Goal: Task Accomplishment & Management: Complete application form

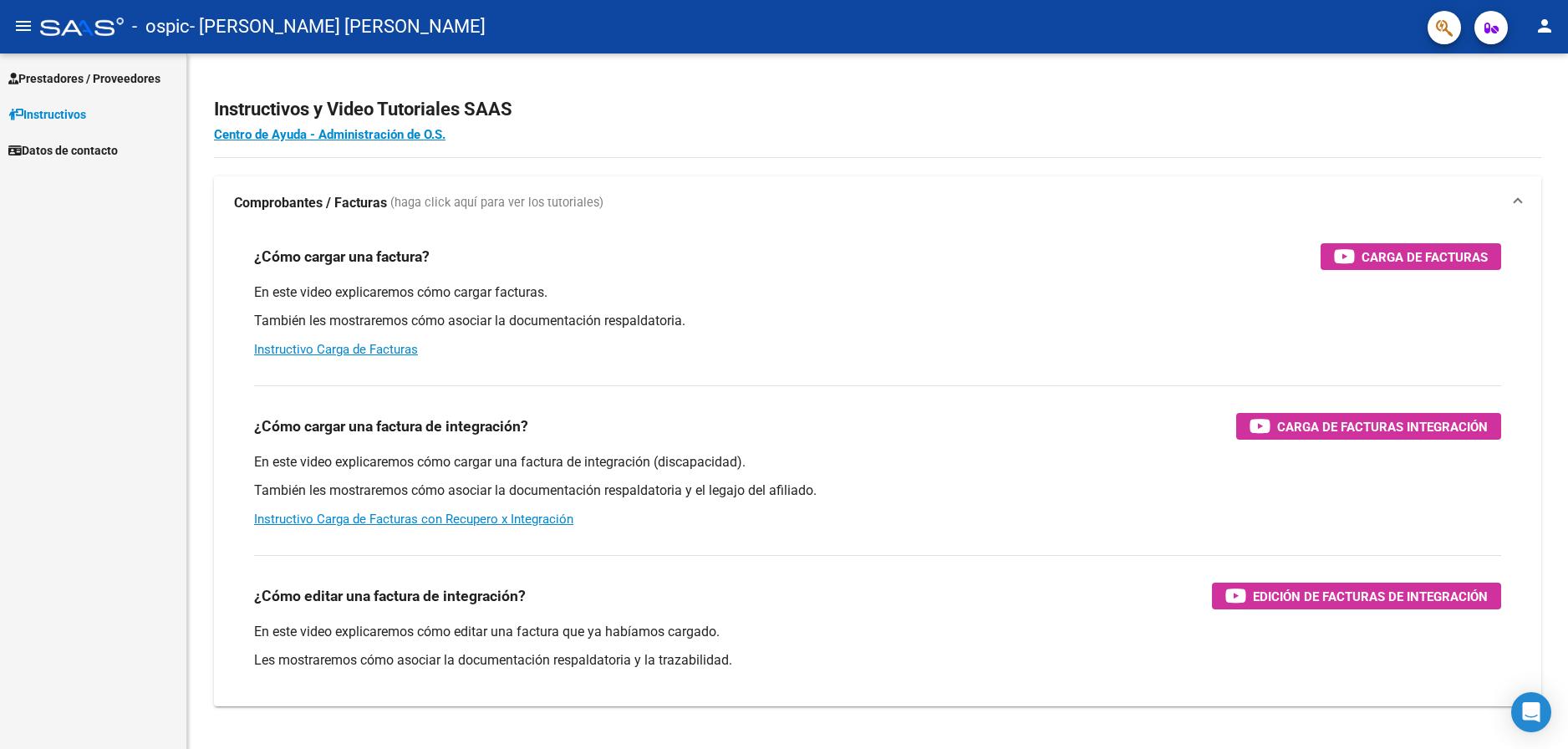
click at [142, 93] on link "Prestadores / Proveedores" at bounding box center [93, 78] width 187 height 36
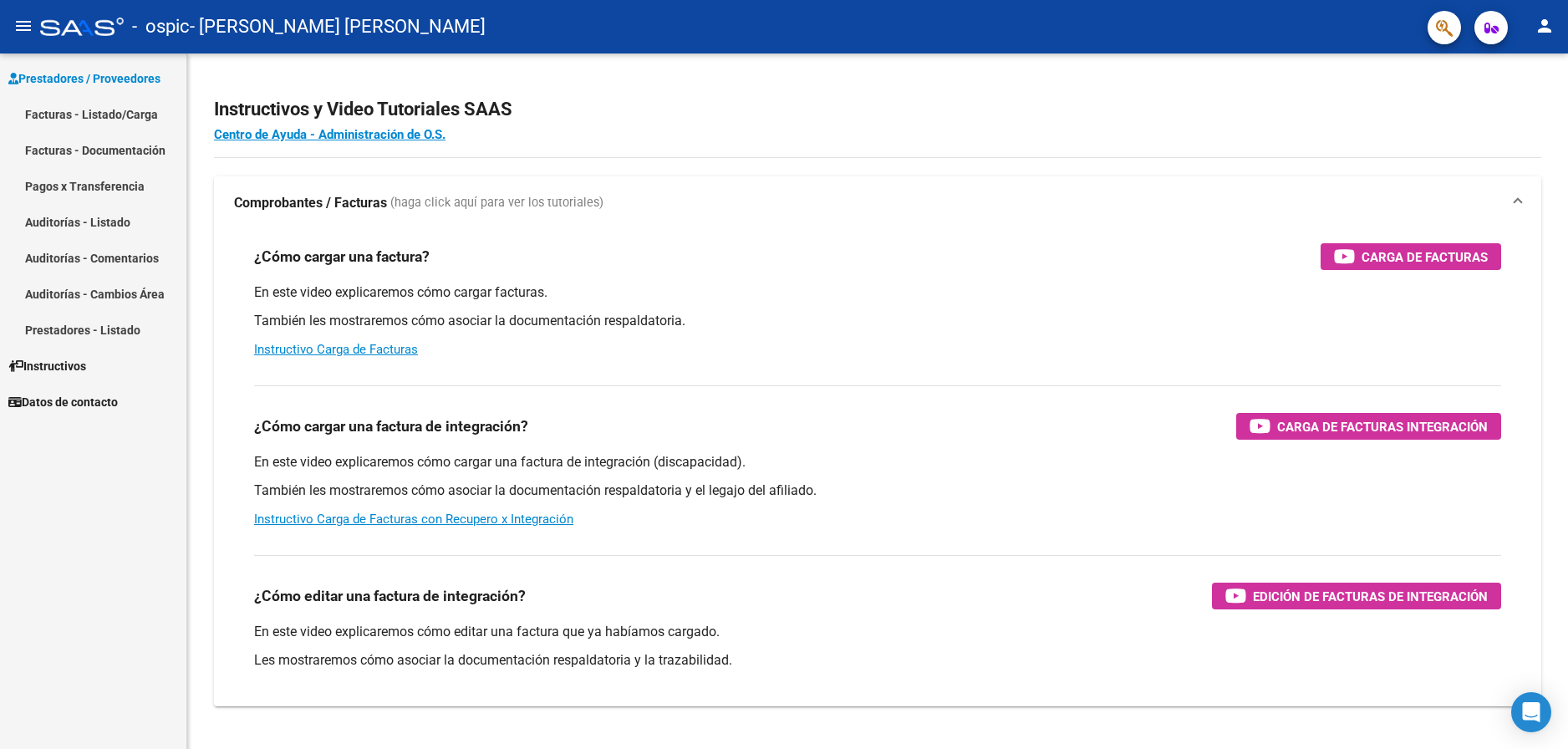
click at [160, 116] on link "Facturas - Listado/Carga" at bounding box center [93, 113] width 187 height 36
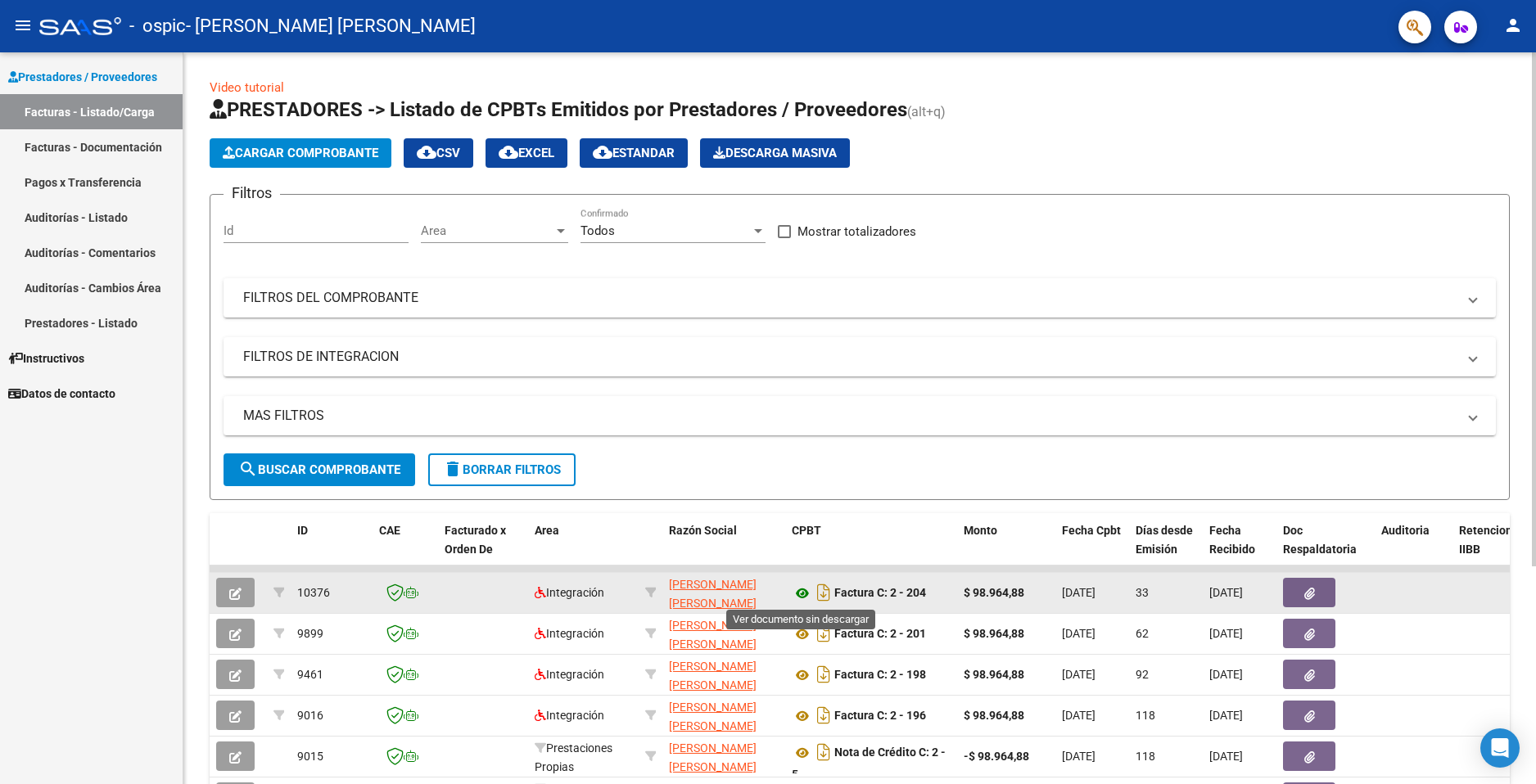
click at [809, 593] on icon at bounding box center [802, 594] width 21 height 20
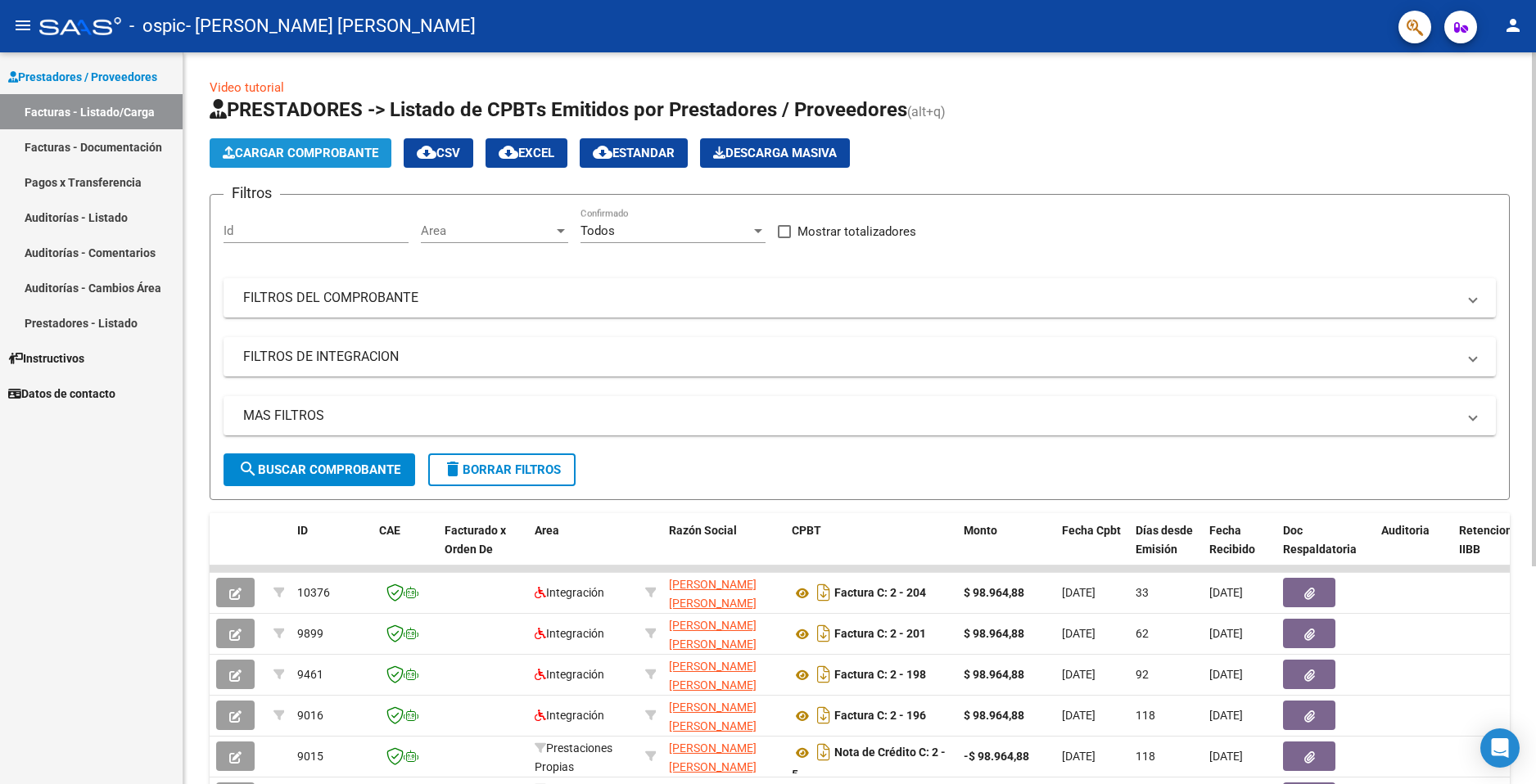
click at [261, 146] on span "Cargar Comprobante" at bounding box center [301, 152] width 155 height 14
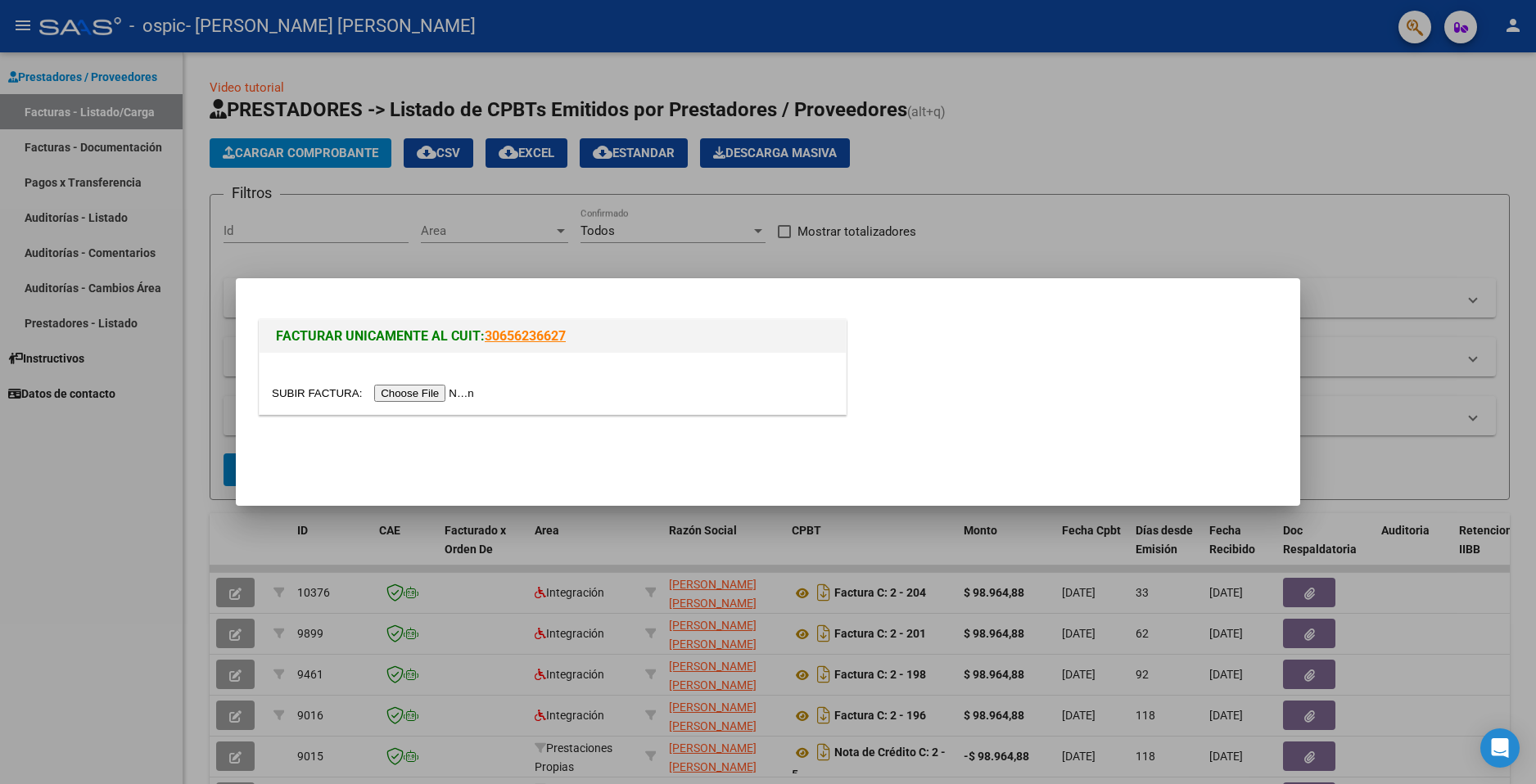
click at [424, 392] on input "file" at bounding box center [375, 393] width 207 height 17
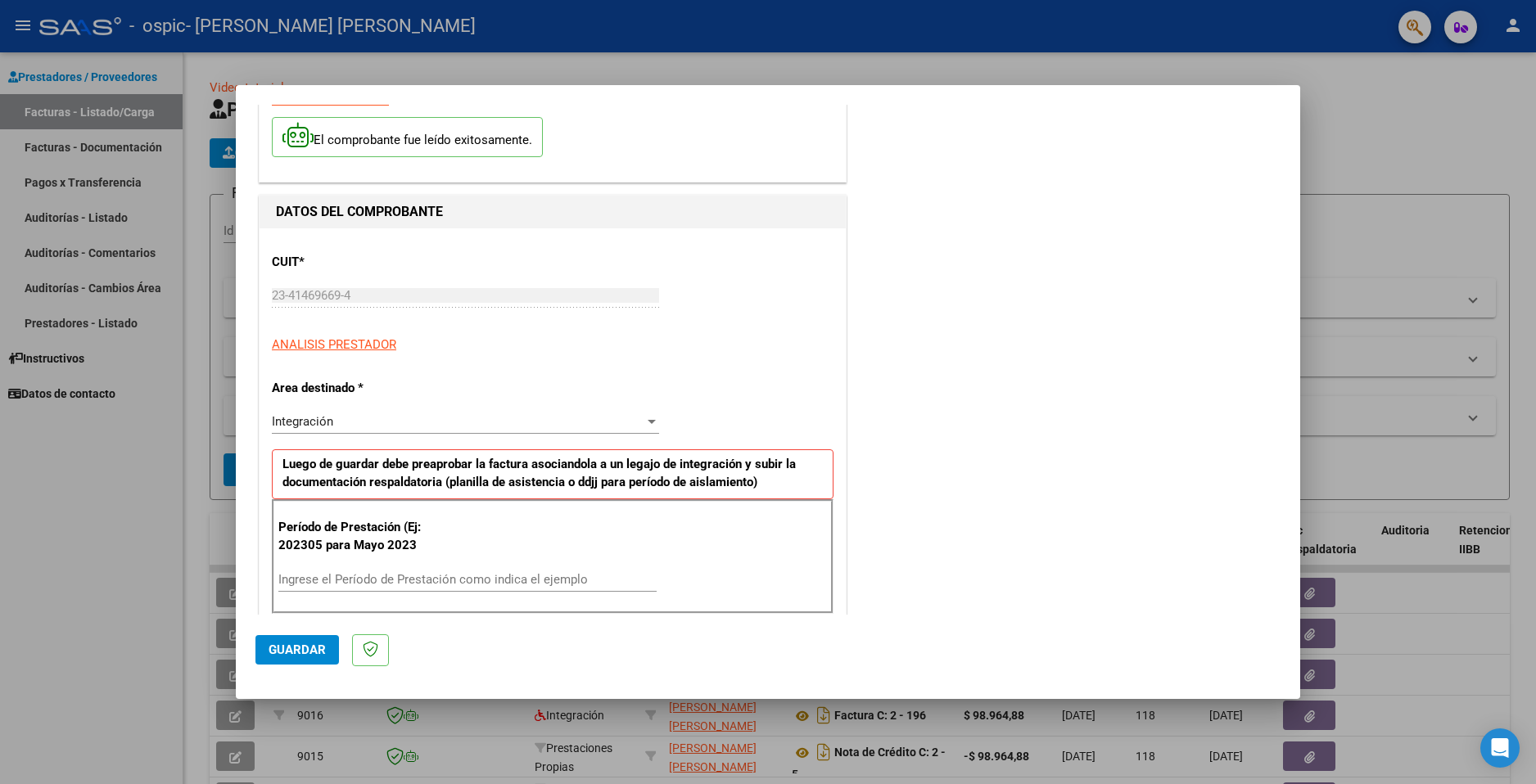
scroll to position [164, 0]
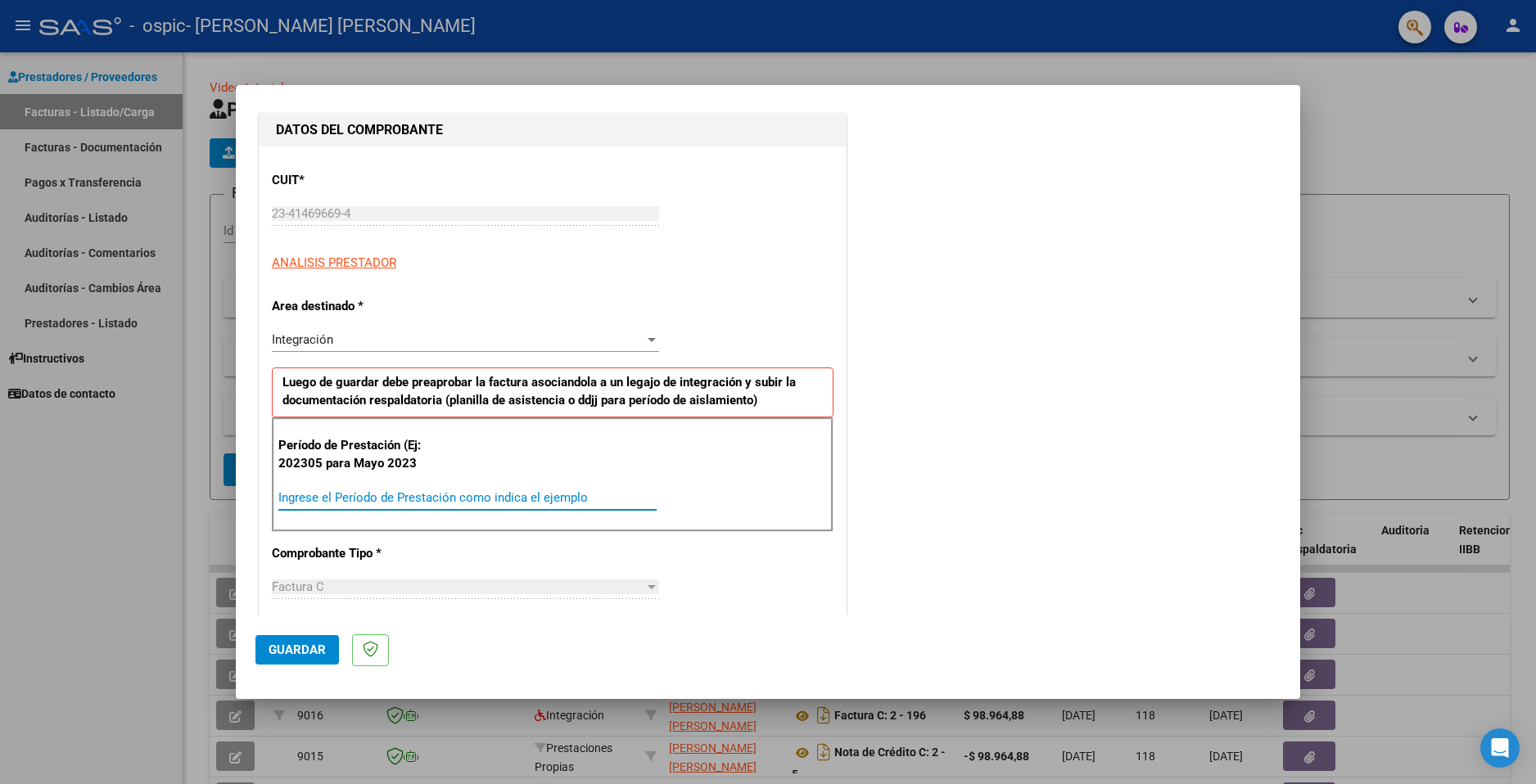
click at [418, 503] on input "Ingrese el Período de Prestación como indica el ejemplo" at bounding box center [467, 497] width 378 height 14
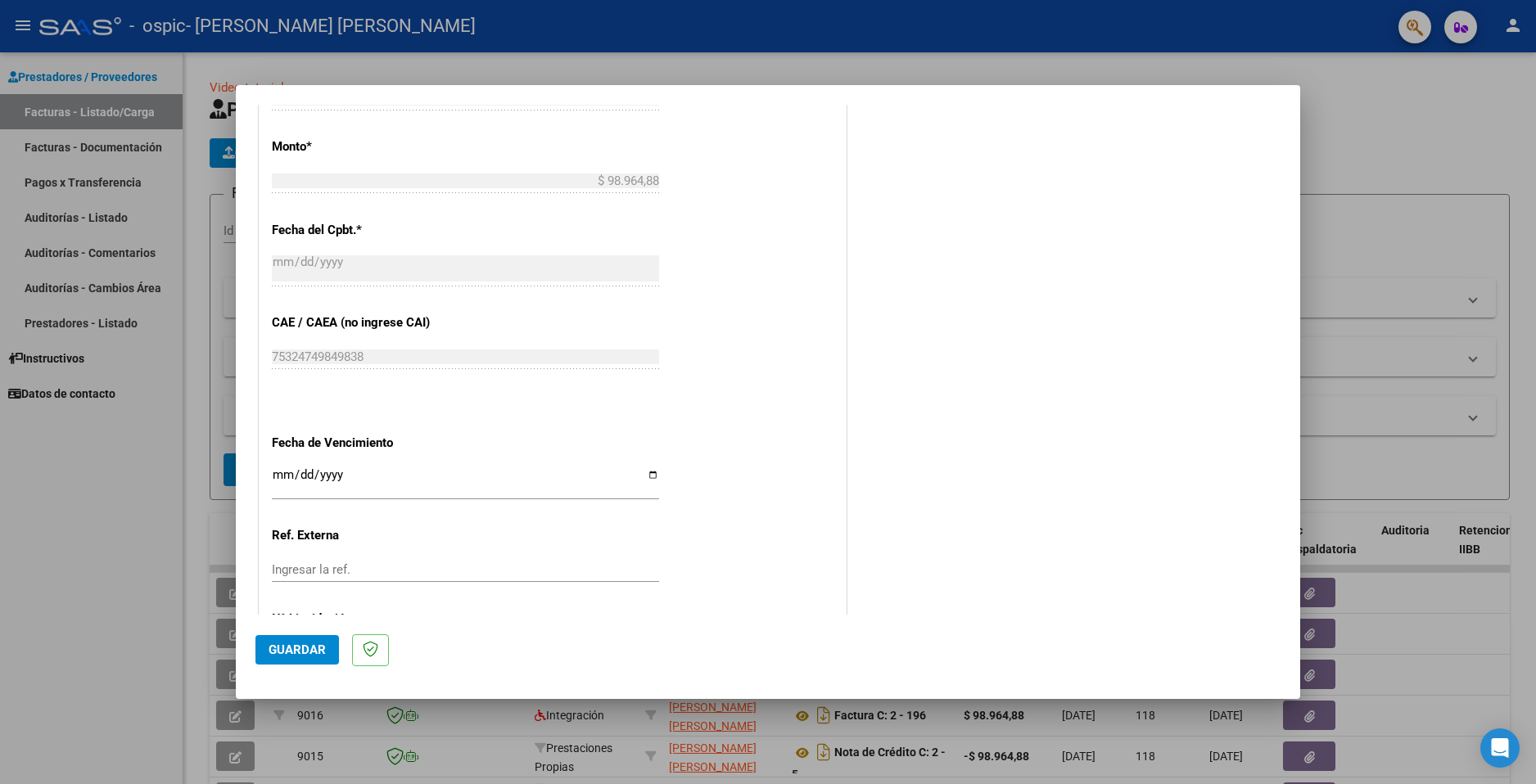
scroll to position [900, 0]
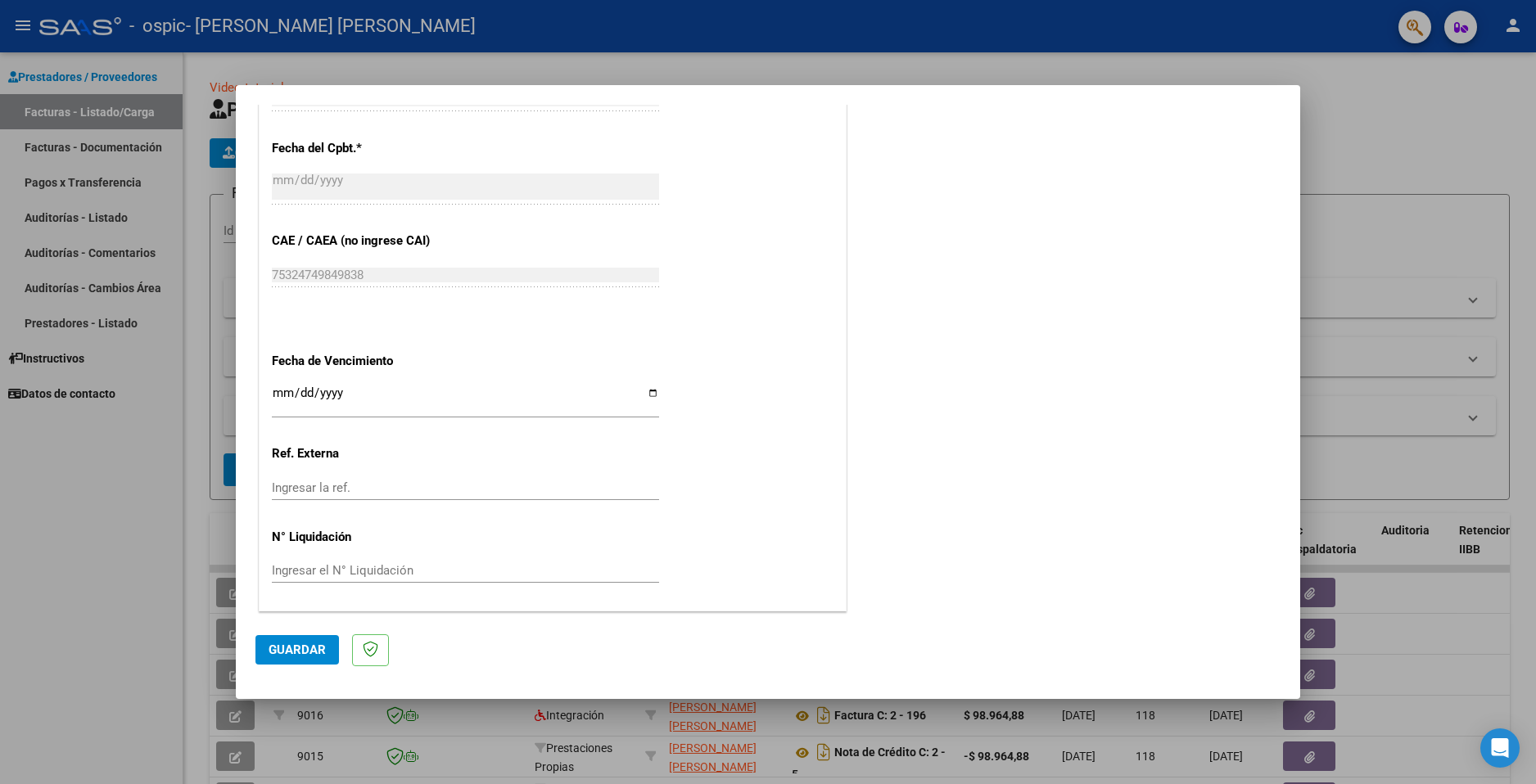
type input "202507"
click at [306, 635] on button "Guardar" at bounding box center [297, 649] width 83 height 30
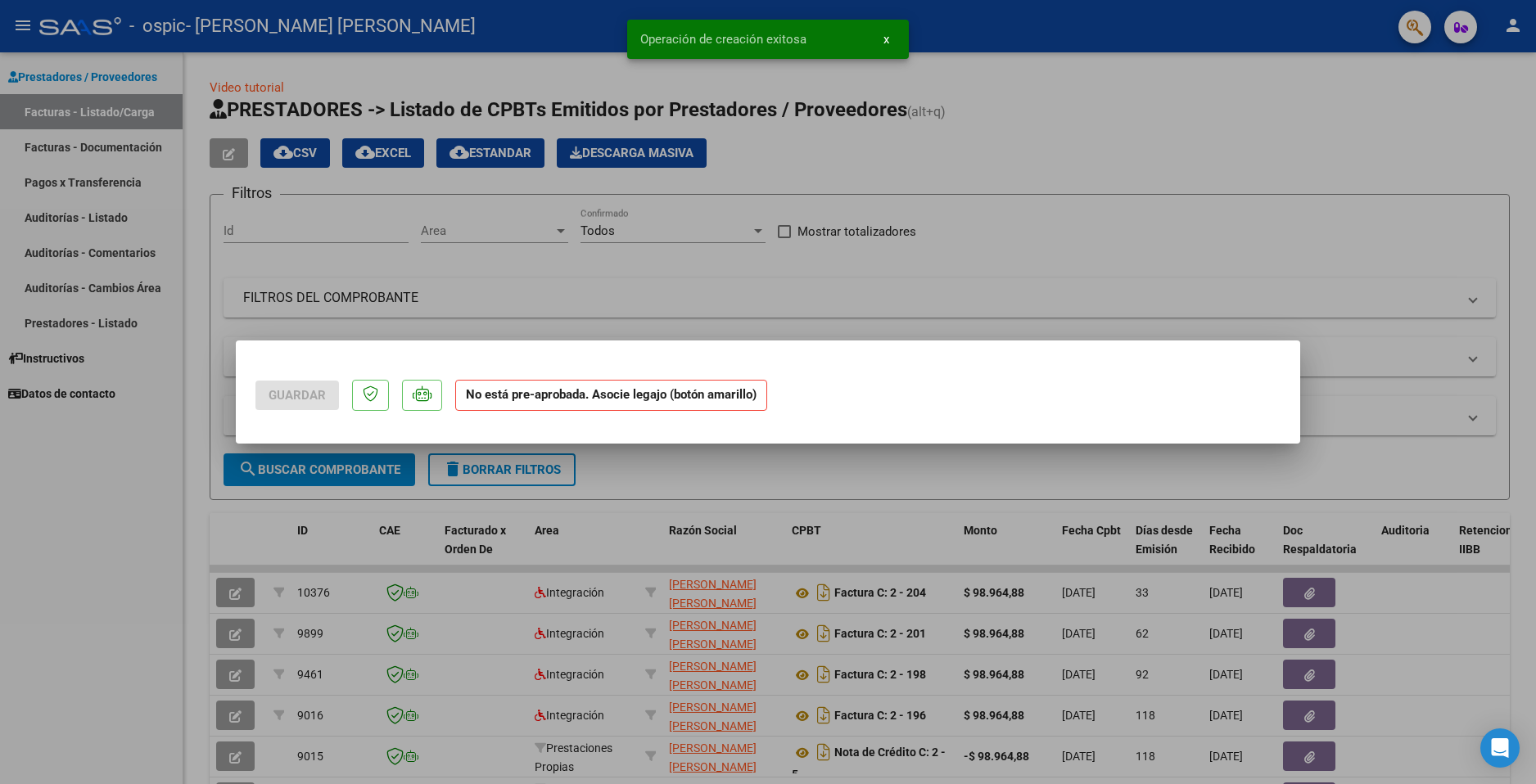
scroll to position [0, 0]
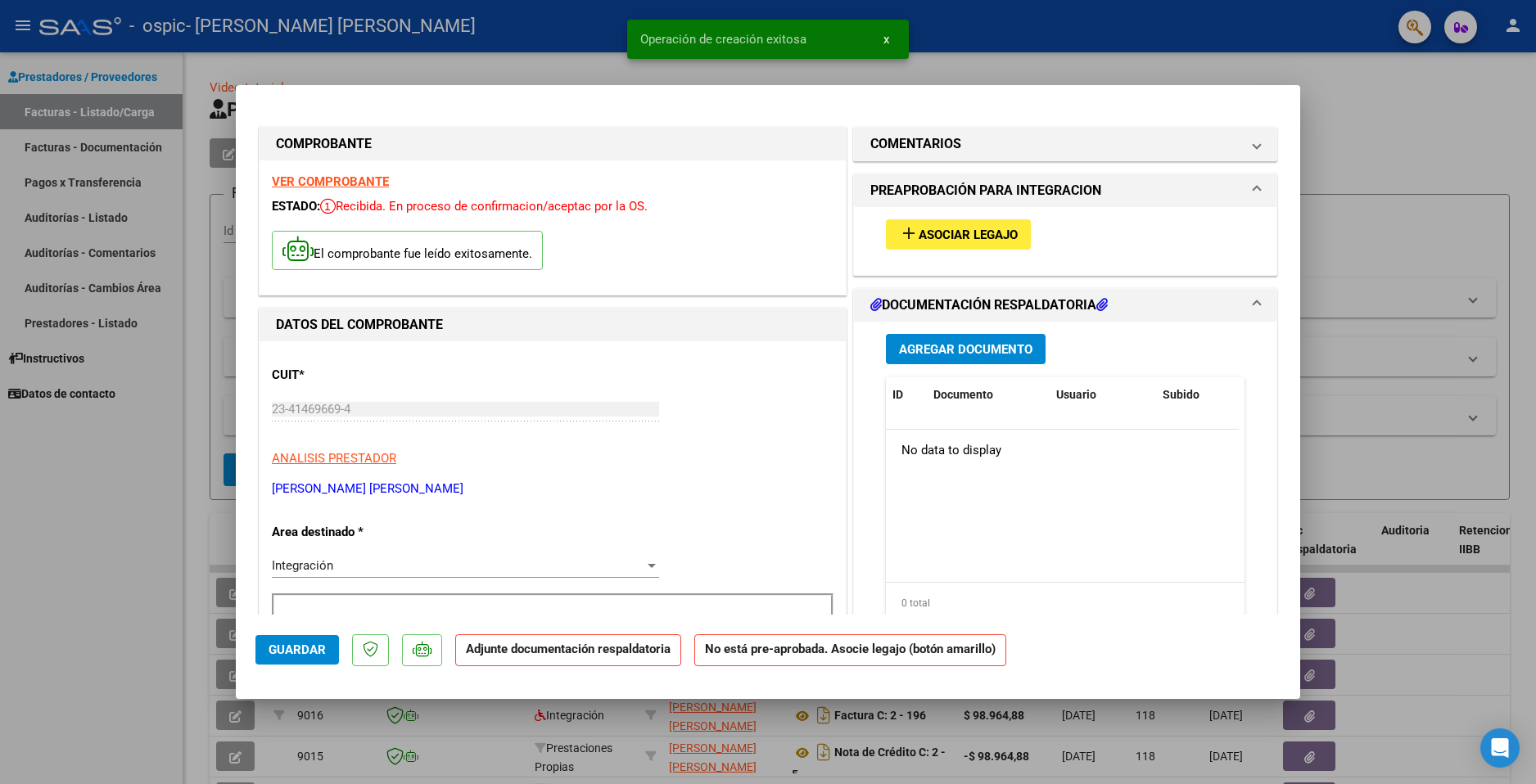
click at [985, 230] on span "Asociar Legajo" at bounding box center [967, 235] width 99 height 14
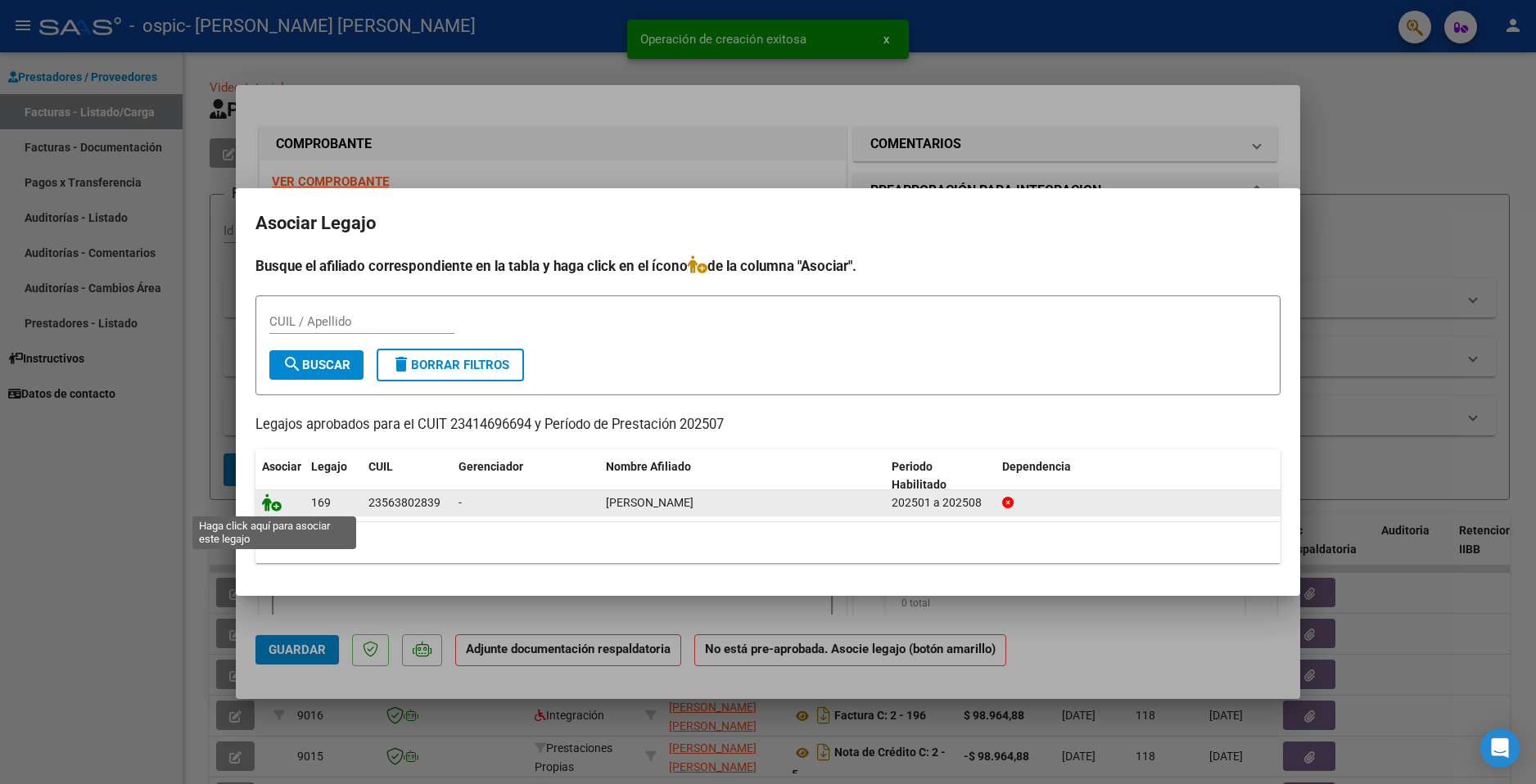
click at [273, 508] on icon at bounding box center [272, 503] width 20 height 18
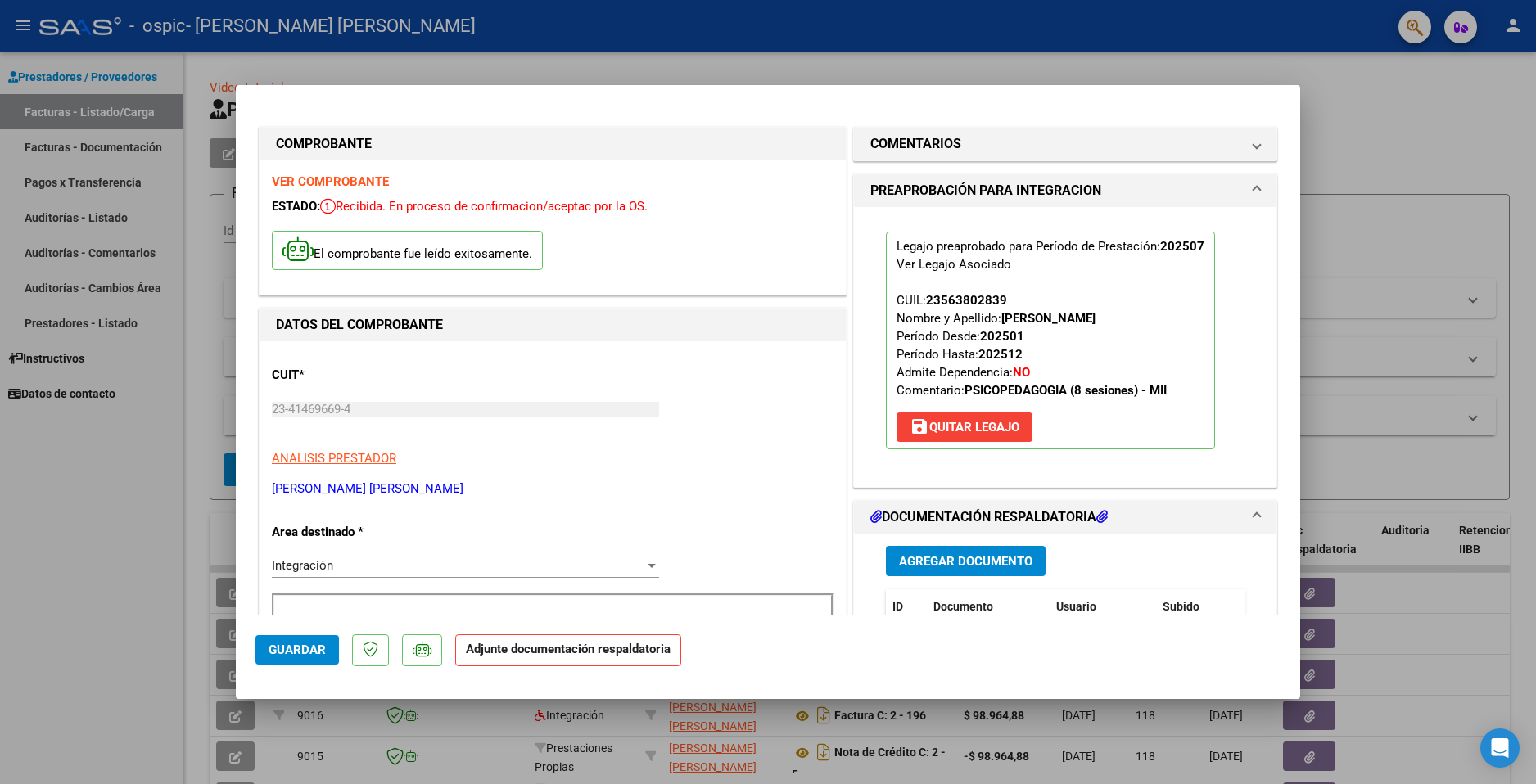
scroll to position [81, 0]
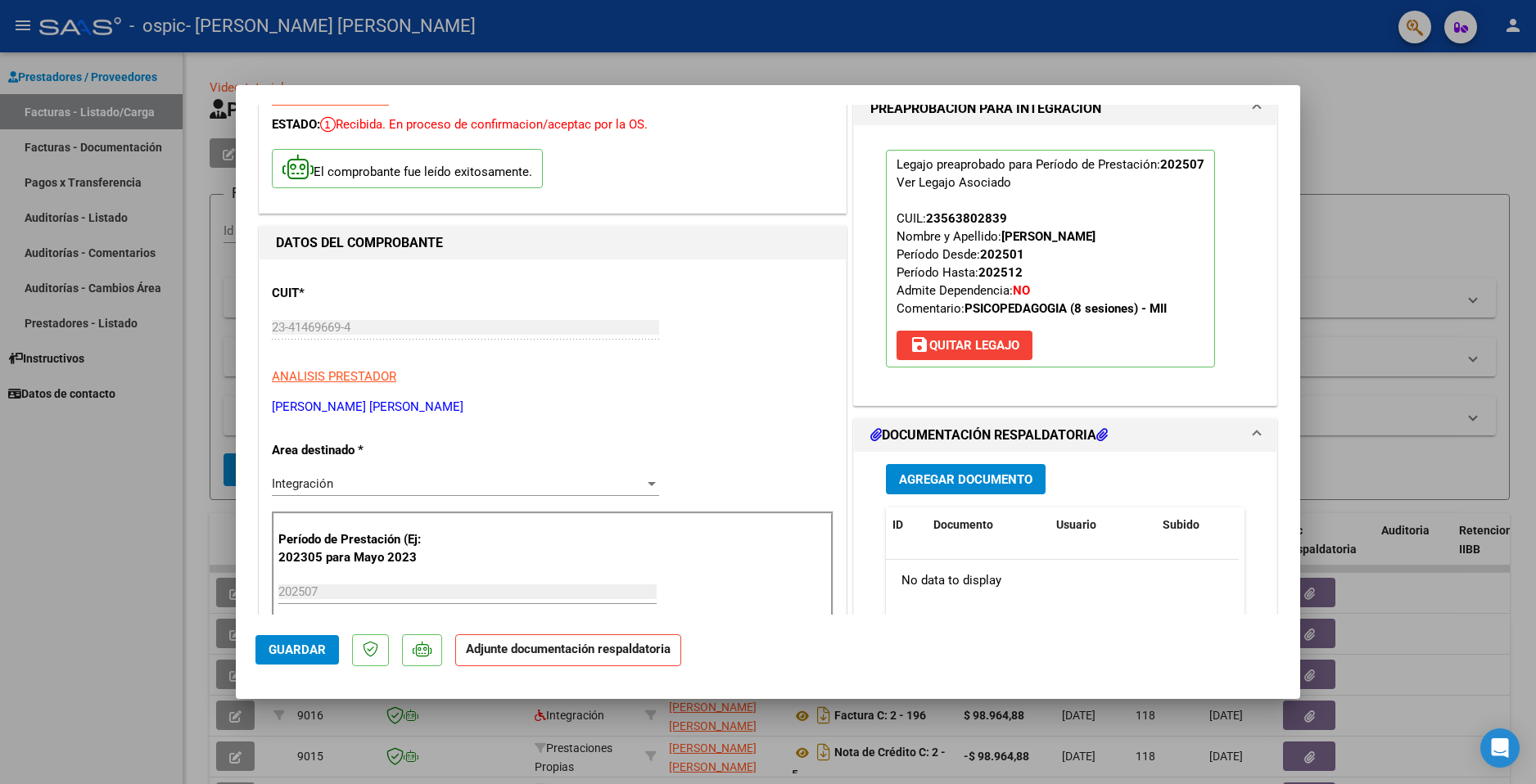
click at [960, 482] on span "Agregar Documento" at bounding box center [965, 479] width 133 height 14
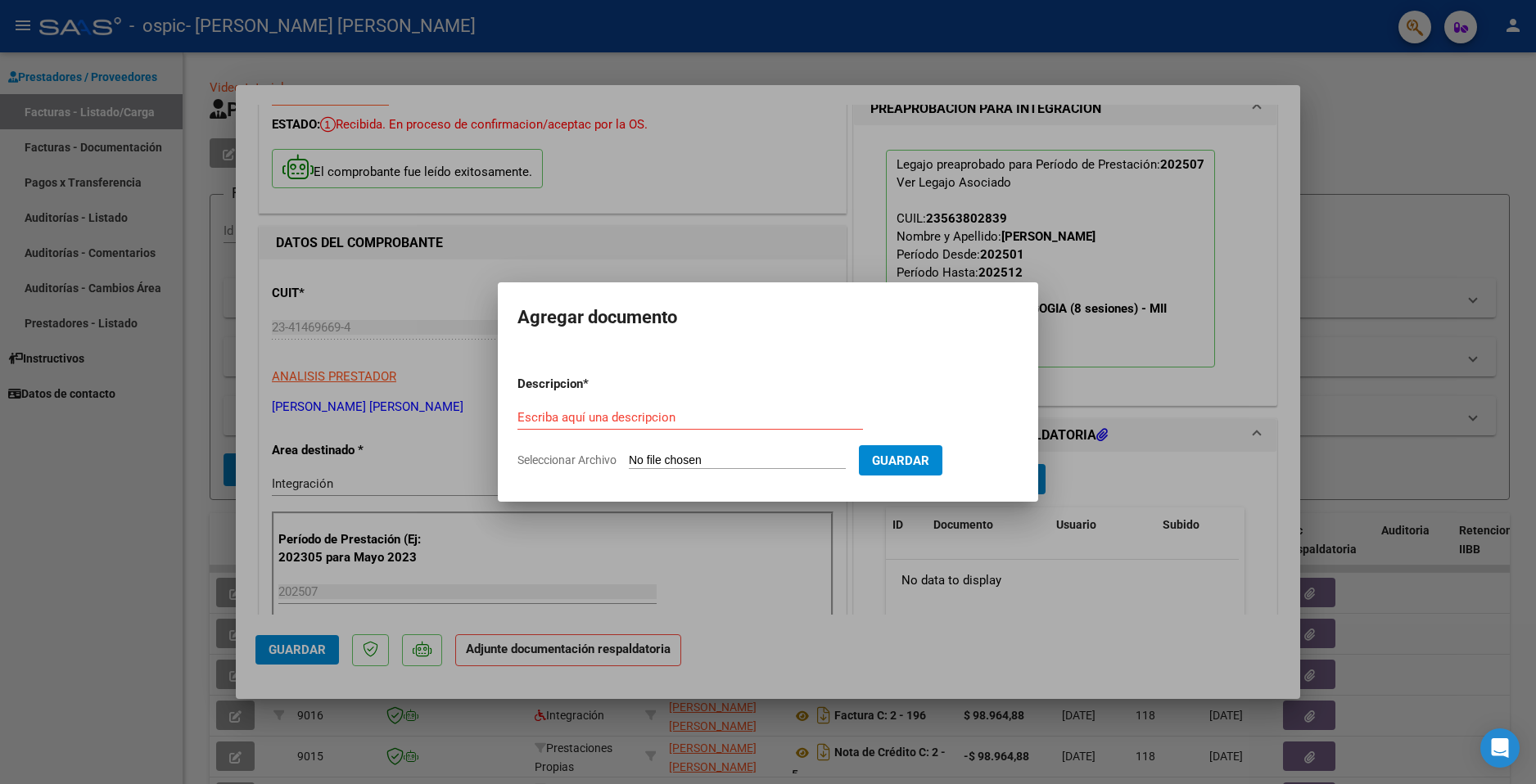
click at [717, 452] on form "Descripcion * Escriba aquí una descripcion Seleccionar Archivo Guardar" at bounding box center [767, 422] width 501 height 120
click at [586, 419] on input "Escriba aquí una descripcion" at bounding box center [689, 416] width 346 height 14
type input "Planilla de asistencia"
click at [680, 449] on form "Descripcion * Planilla de asistencia Escriba aquí una descripcion Seleccionar A…" at bounding box center [767, 422] width 501 height 120
click at [680, 461] on input "Seleccionar Archivo" at bounding box center [737, 461] width 217 height 15
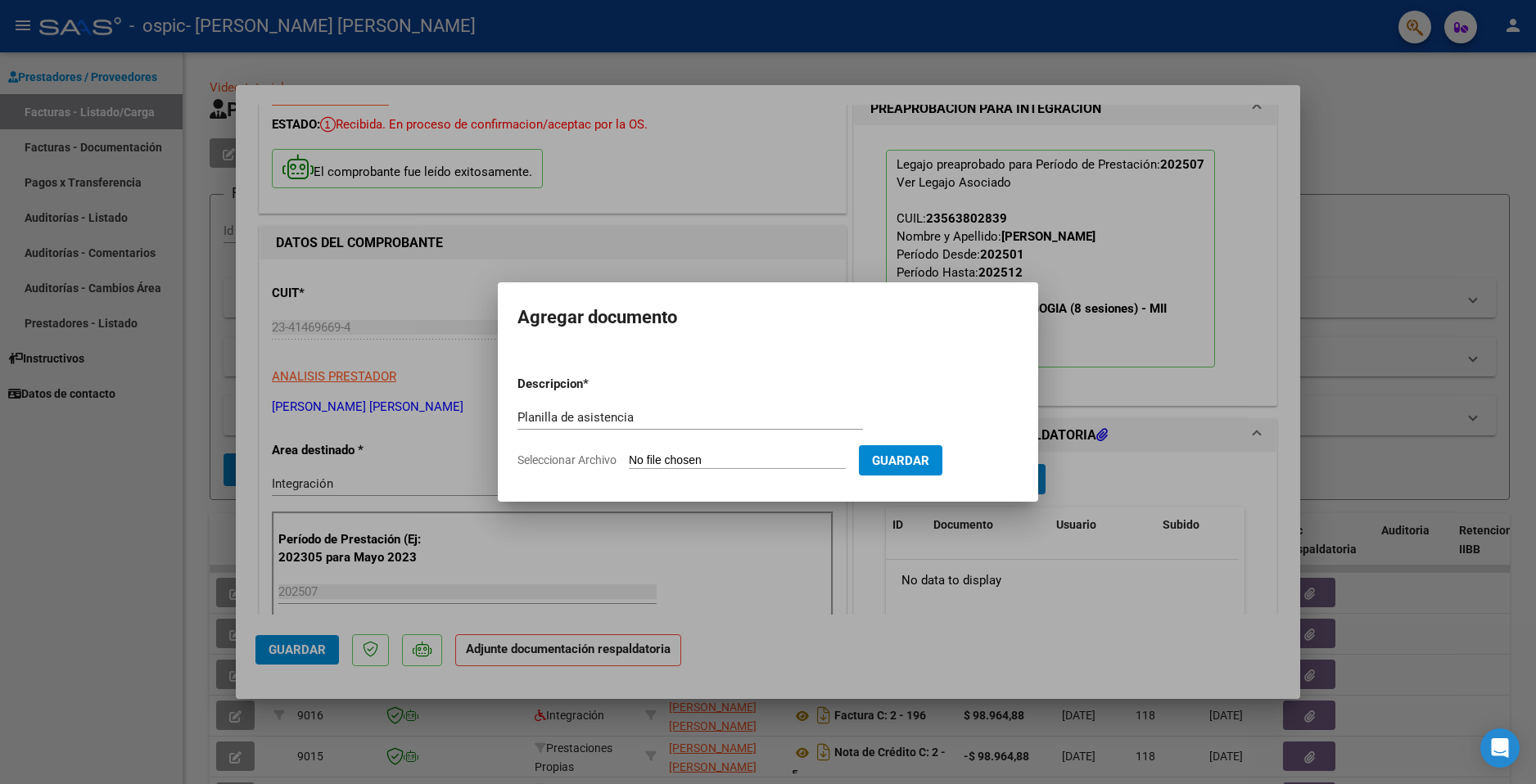
click at [680, 461] on input "Seleccionar Archivo" at bounding box center [737, 461] width 217 height 15
type input "C:\fakepath\Asistencia [PERSON_NAME].pdf"
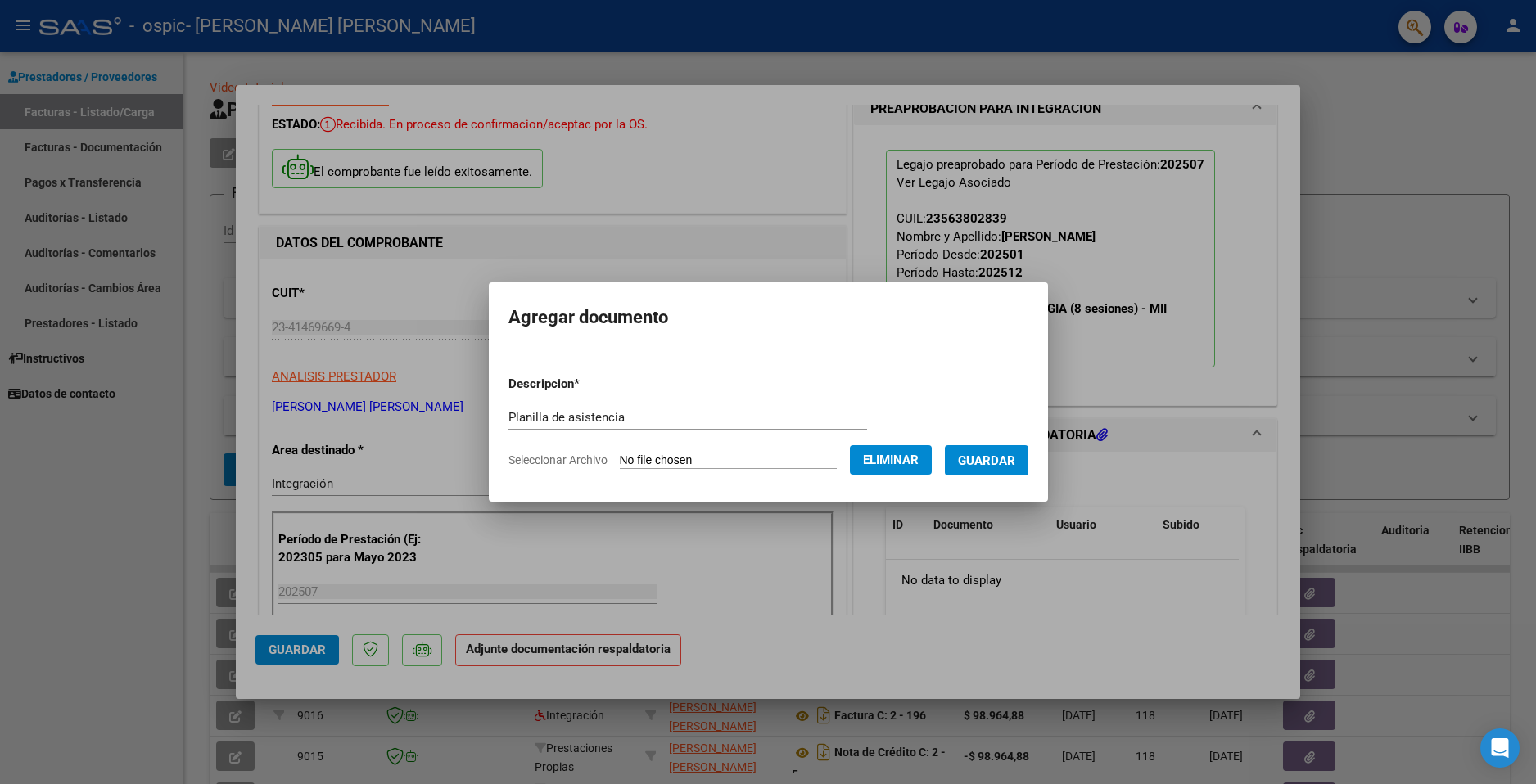
click at [993, 460] on span "Guardar" at bounding box center [986, 460] width 57 height 14
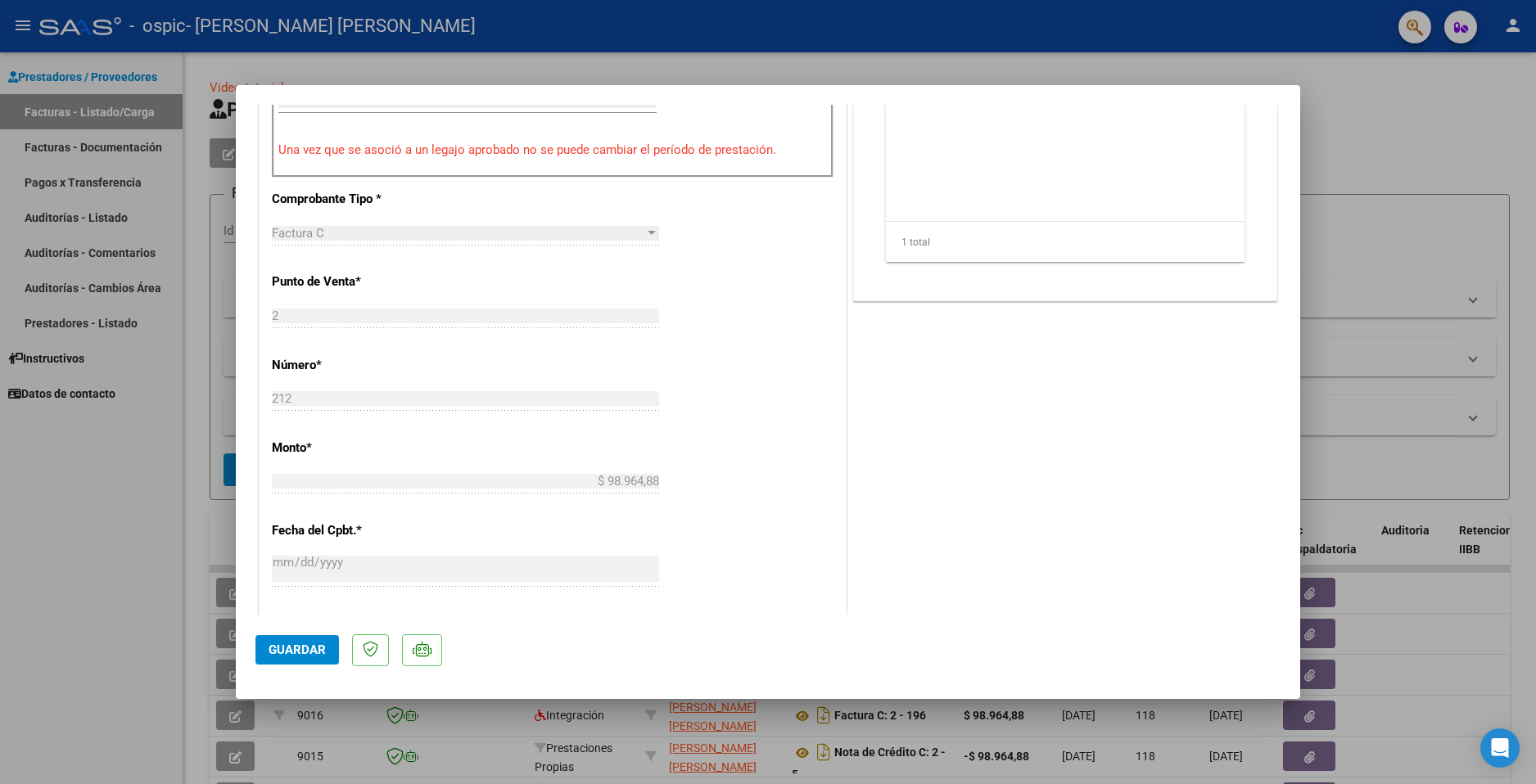
scroll to position [955, 0]
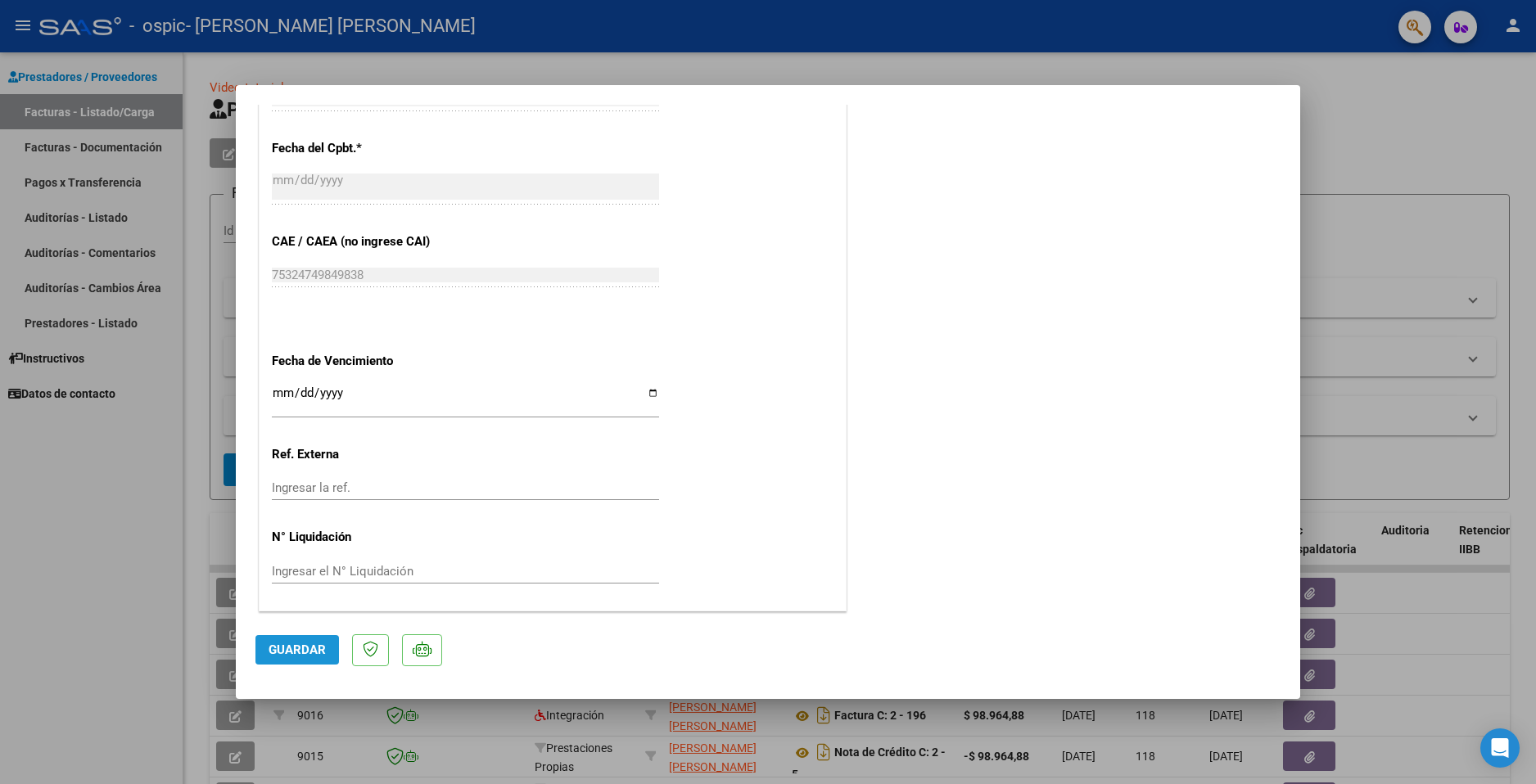
click at [290, 645] on span "Guardar" at bounding box center [297, 649] width 57 height 14
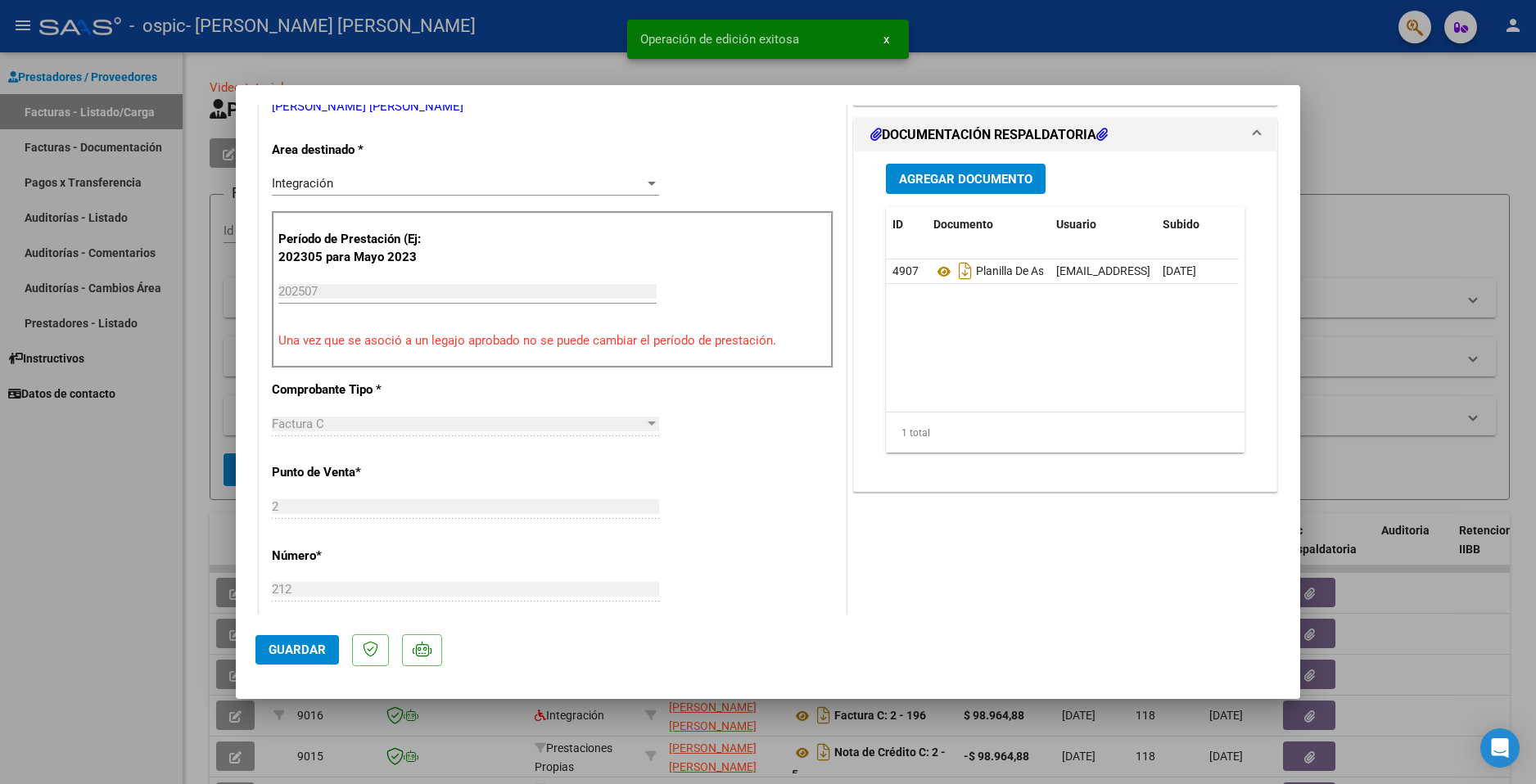
scroll to position [0, 0]
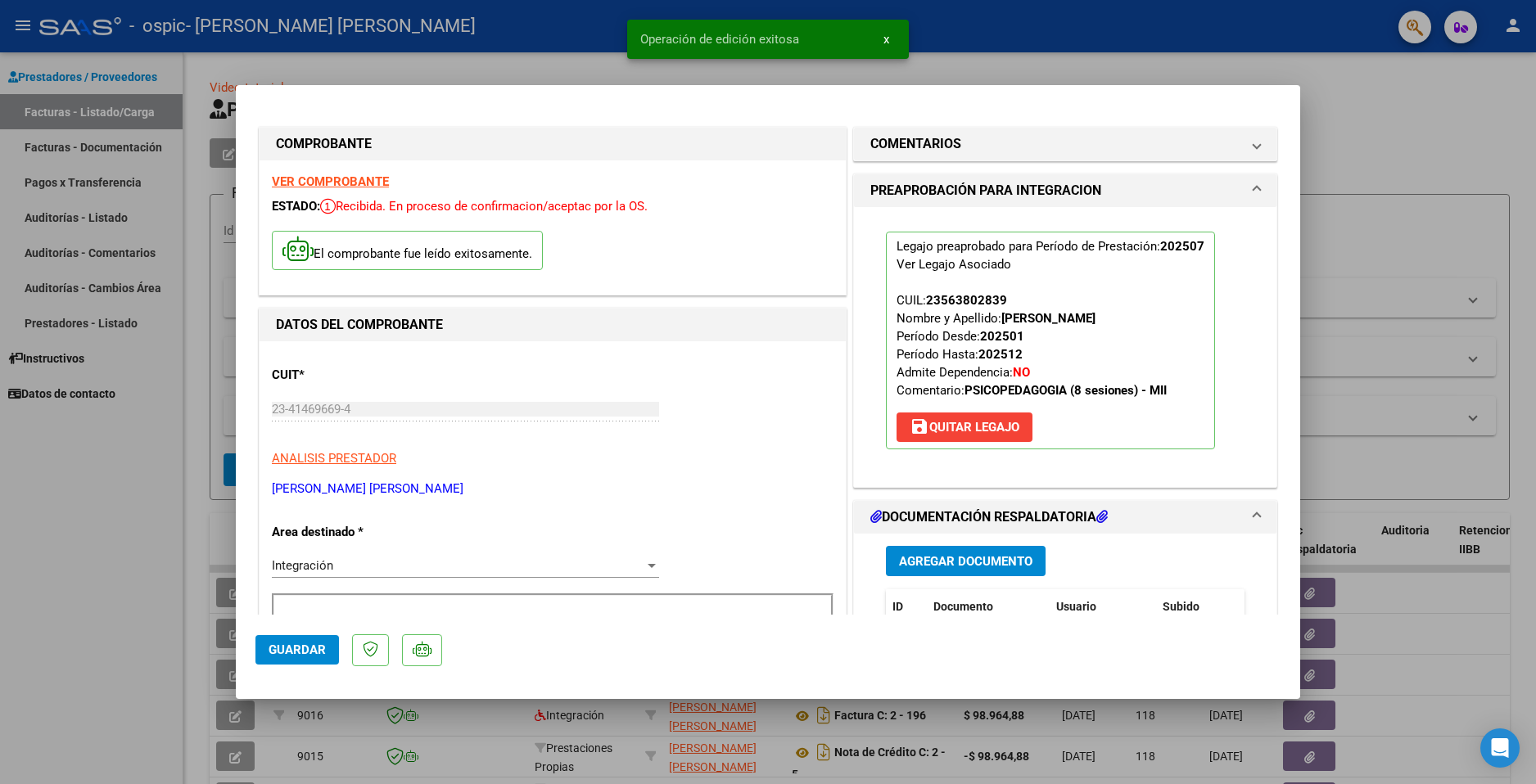
drag, startPoint x: 373, startPoint y: 196, endPoint x: 545, endPoint y: 203, distance: 172.1
click at [545, 203] on div "VER COMPROBANTE ESTADO: Recibida. En proceso de confirmacion/aceptac por la OS.…" at bounding box center [553, 228] width 586 height 135
click at [312, 656] on span "Guardar" at bounding box center [297, 649] width 57 height 14
click at [577, 728] on div at bounding box center [768, 392] width 1536 height 784
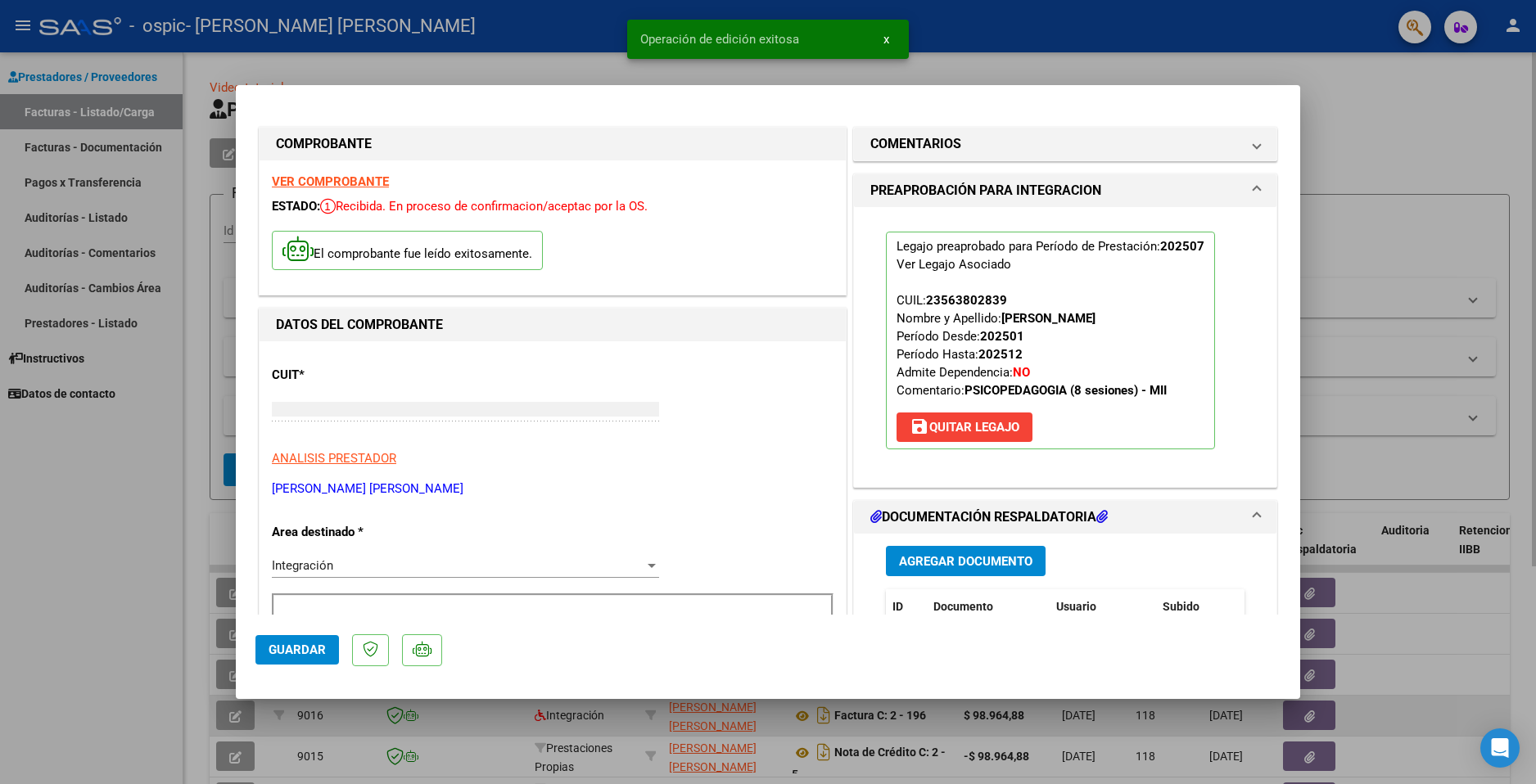
type input "$ 0,00"
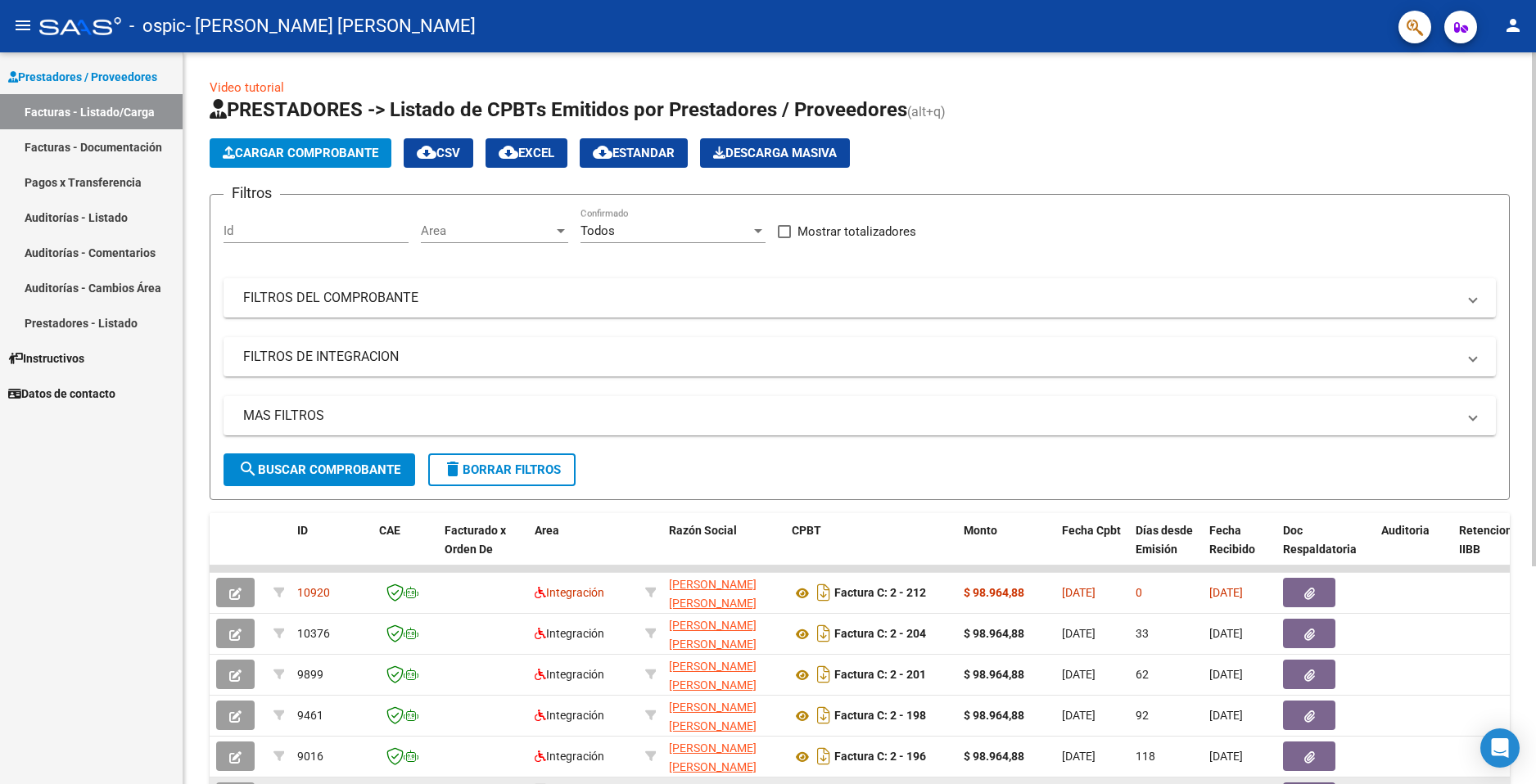
drag, startPoint x: 878, startPoint y: 781, endPoint x: 945, endPoint y: 776, distance: 67.2
click at [945, 765] on datatable-body-cell "Nota de Crédito C: 2 - 5" at bounding box center [871, 797] width 172 height 40
click at [1445, 505] on div "Video tutorial PRESTADORES -> Listado de CPBTs Emitidos por Prestadores / Prove…" at bounding box center [860, 553] width 1300 height 951
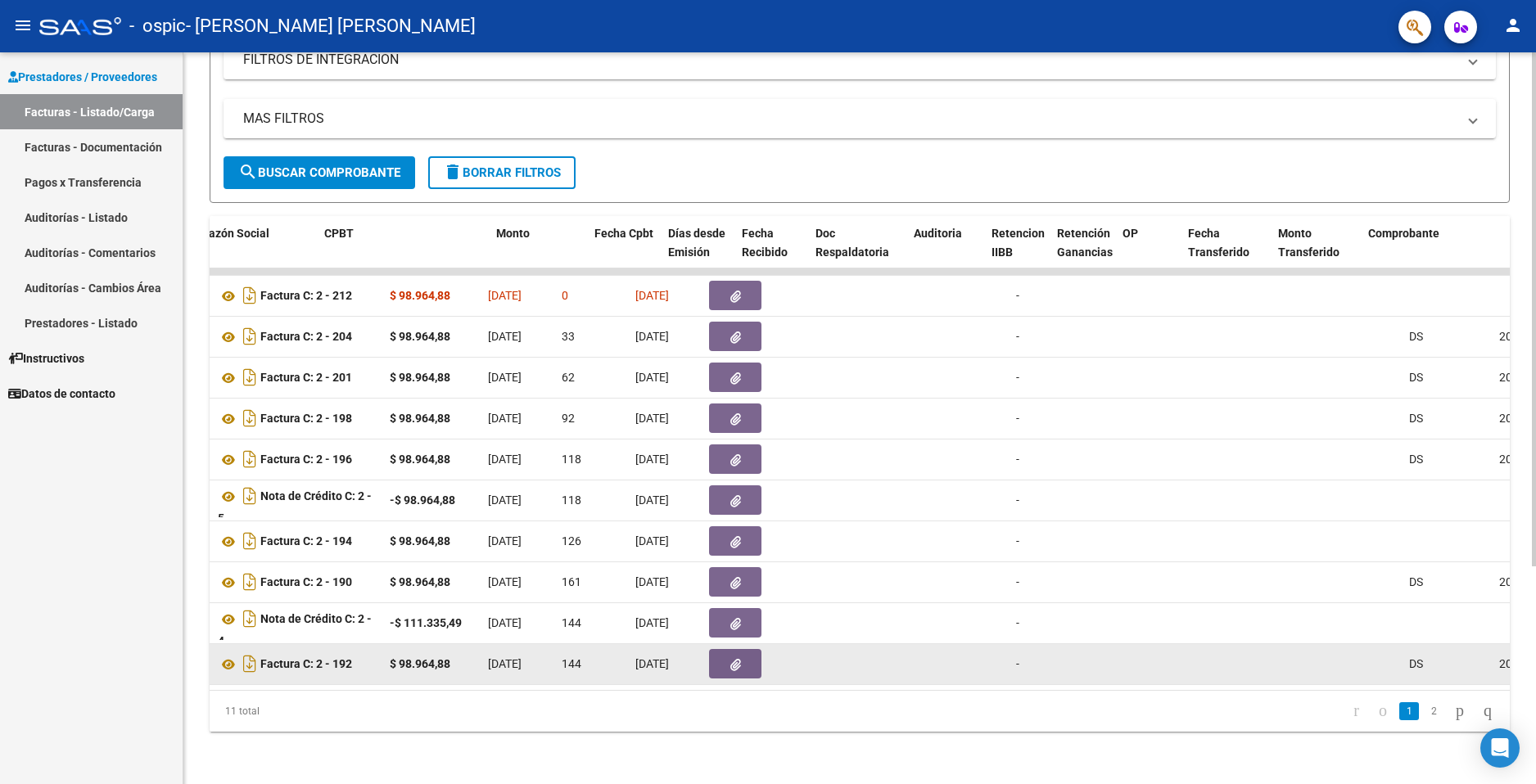
scroll to position [0, 467]
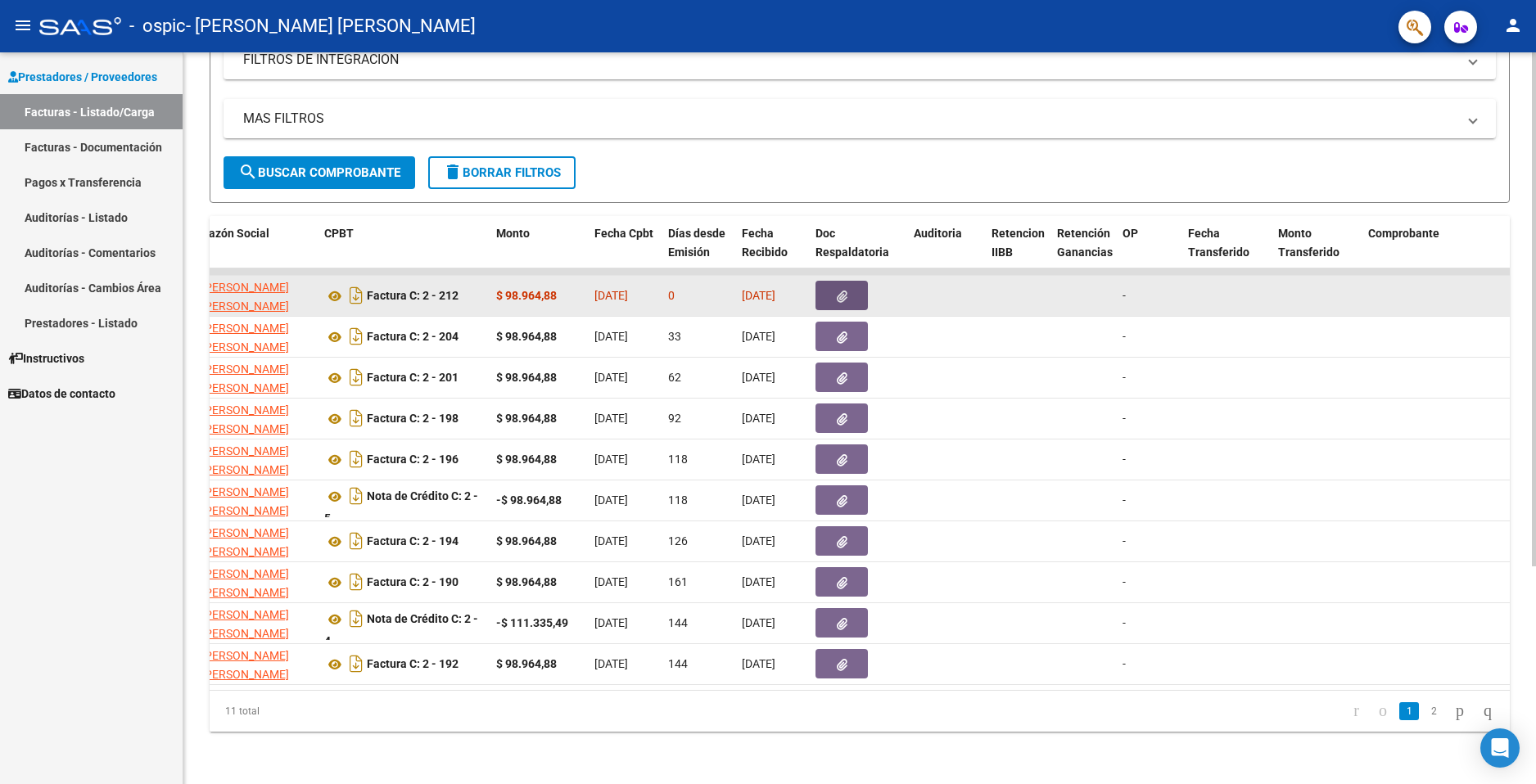
click at [837, 291] on icon "button" at bounding box center [842, 297] width 11 height 12
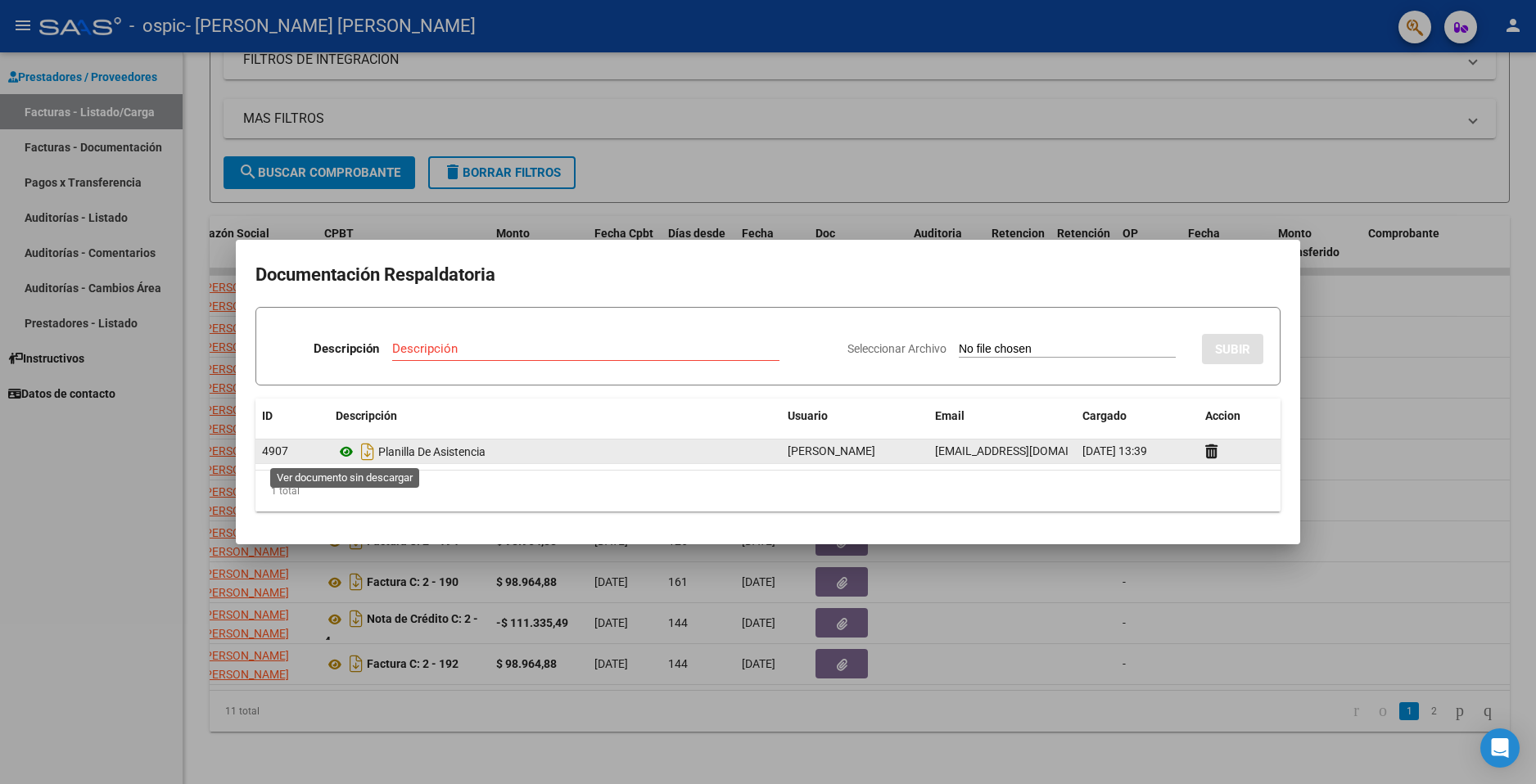
click at [348, 453] on icon at bounding box center [347, 452] width 21 height 20
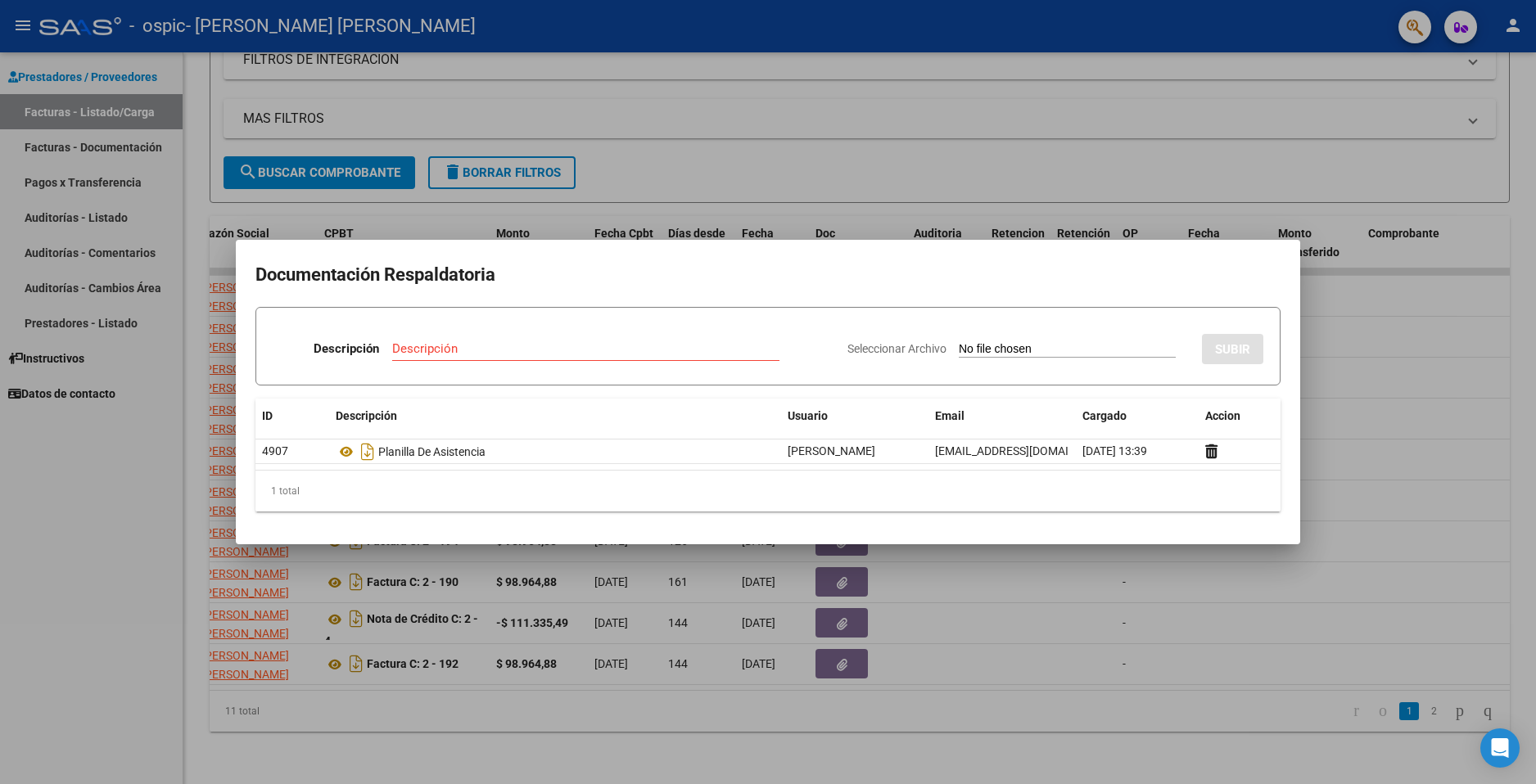
click at [748, 593] on div at bounding box center [768, 392] width 1536 height 784
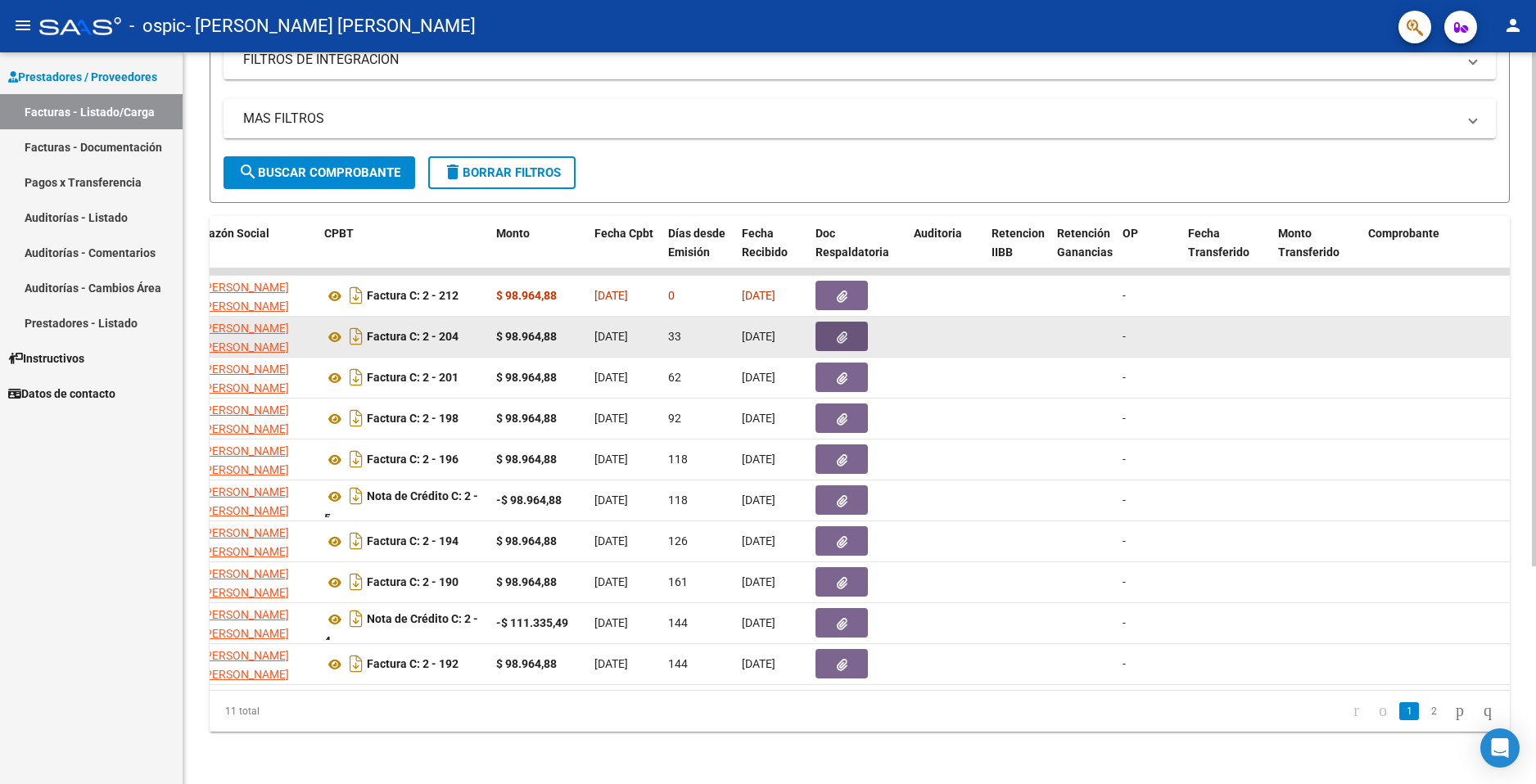
click at [858, 327] on button "button" at bounding box center [842, 336] width 53 height 30
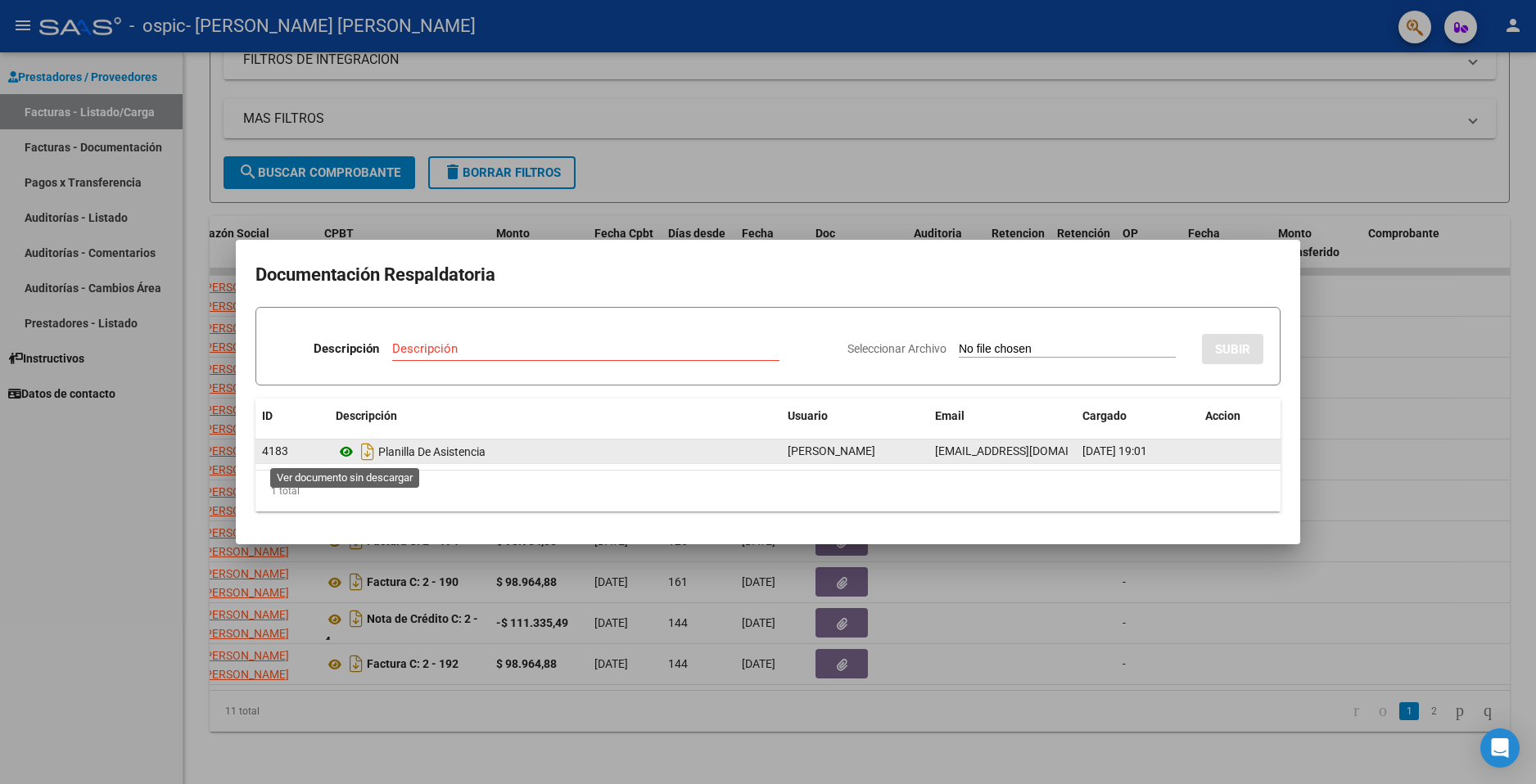
click at [351, 451] on icon at bounding box center [347, 452] width 21 height 20
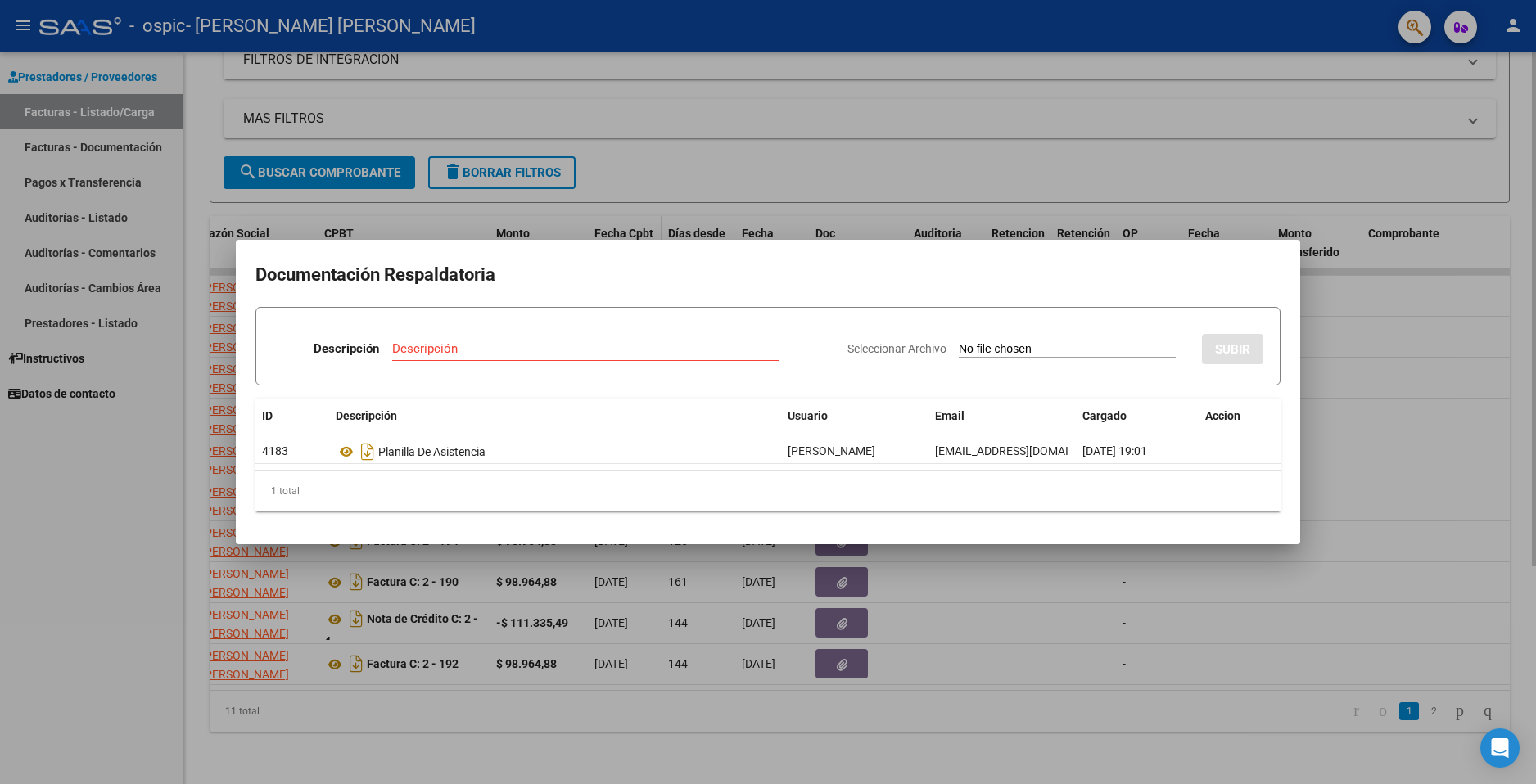
drag, startPoint x: 653, startPoint y: 217, endPoint x: 623, endPoint y: 206, distance: 32.0
click at [653, 216] on div at bounding box center [768, 392] width 1536 height 784
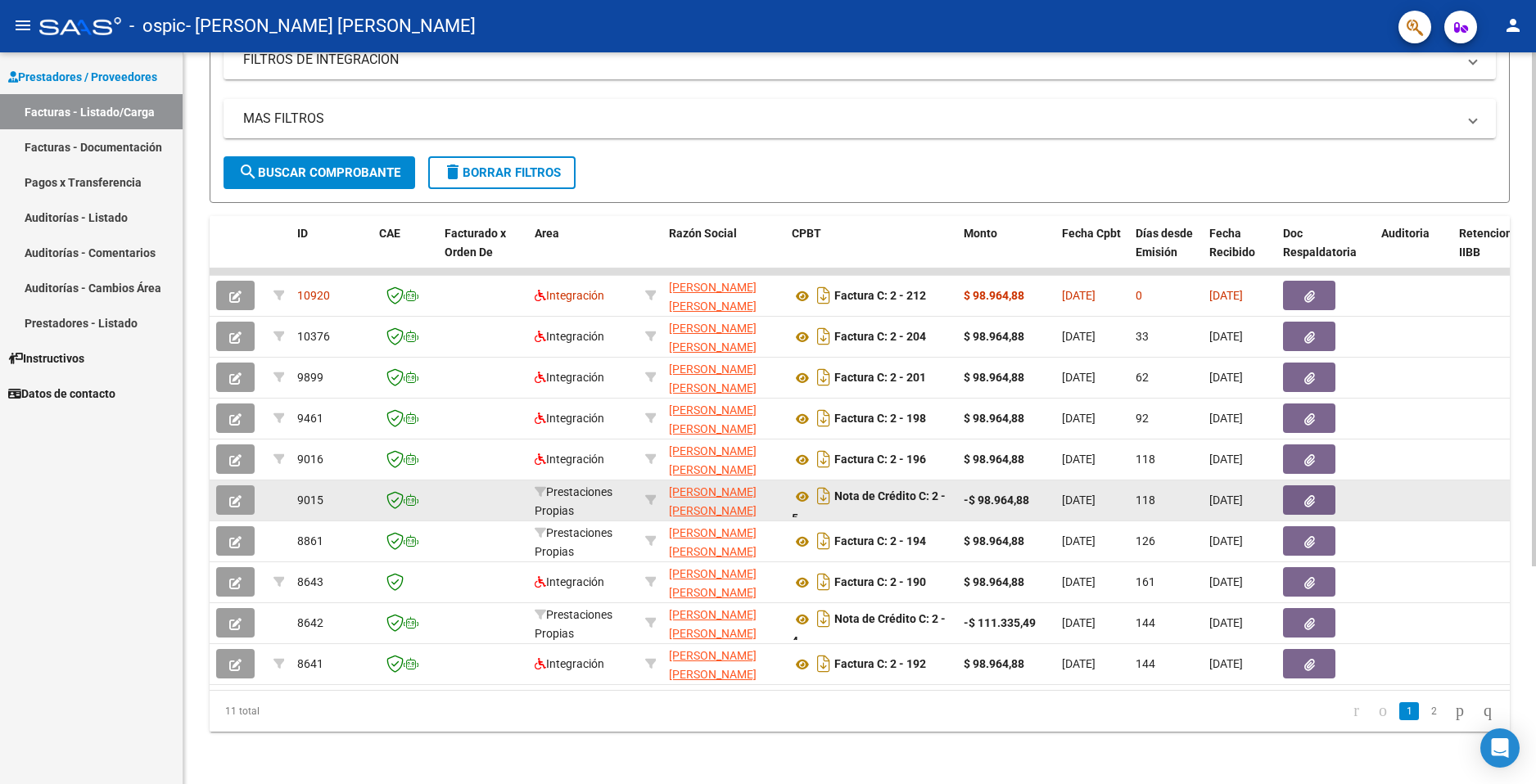
scroll to position [0, 0]
